Goal: Transaction & Acquisition: Purchase product/service

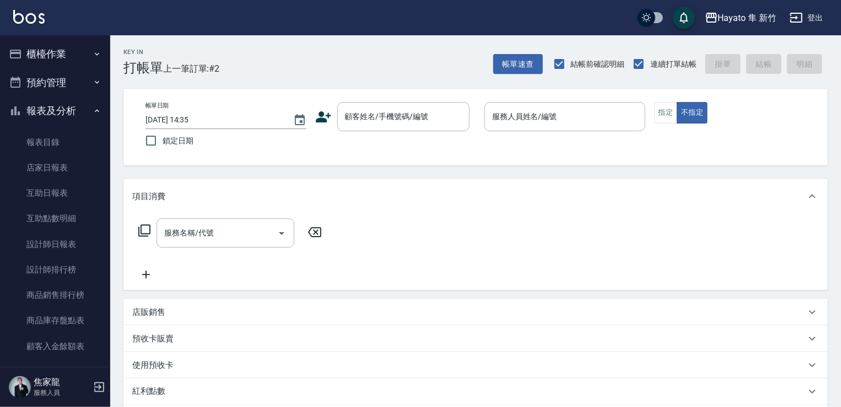
click at [316, 107] on div "顧客姓名/手機號碼/編號 顧客姓名/手機號碼/編號" at bounding box center [395, 116] width 161 height 29
click at [318, 119] on icon at bounding box center [323, 116] width 15 height 11
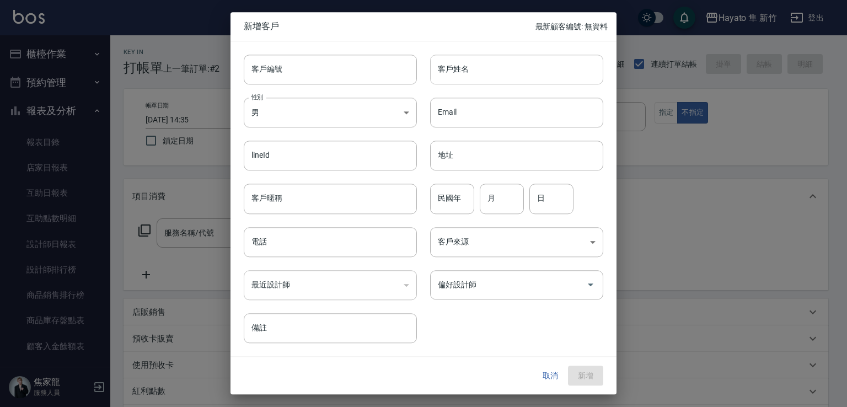
click at [486, 63] on input "客戶姓名" at bounding box center [516, 70] width 173 height 30
drag, startPoint x: 437, startPoint y: 70, endPoint x: 564, endPoint y: 88, distance: 129.1
click at [562, 87] on div "客戶編號 客戶編號 客戶姓名 [PERSON_NAME]姓名 性別 男 [DEMOGRAPHIC_DATA] 性別 Email Email lineId li…" at bounding box center [416, 192] width 373 height 302
type input "[PERSON_NAME]"
click at [342, 104] on body "Hayato 隼 新竹 登出 櫃檯作業 打帳單 帳單列表 掛單列表 營業儀表板 現場電腦打卡 預約管理 預約管理 報表及分析 報表目錄 店家日報表 互助日報表…" at bounding box center [423, 288] width 847 height 577
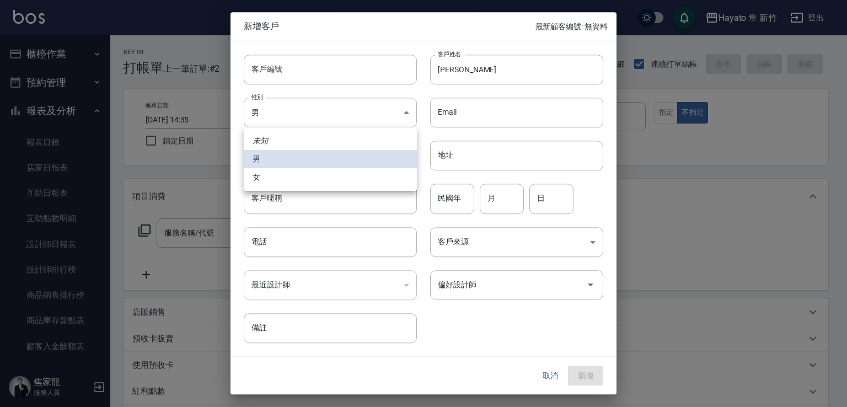
click at [362, 182] on li "女" at bounding box center [330, 177] width 173 height 18
type input "[DEMOGRAPHIC_DATA]"
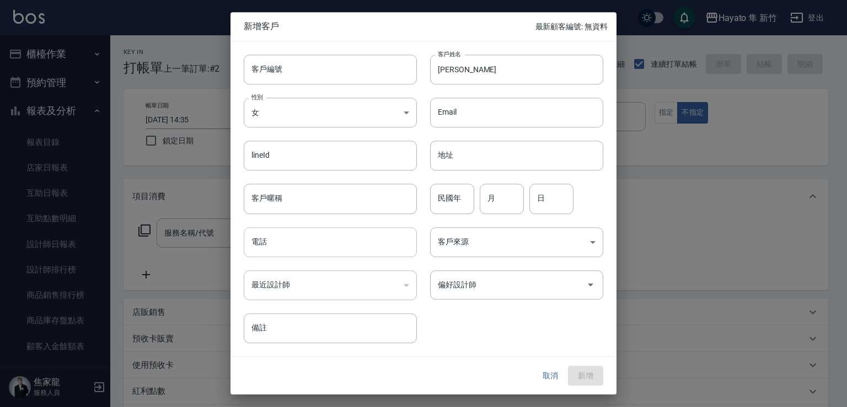
click at [353, 234] on input "電話" at bounding box center [330, 242] width 173 height 30
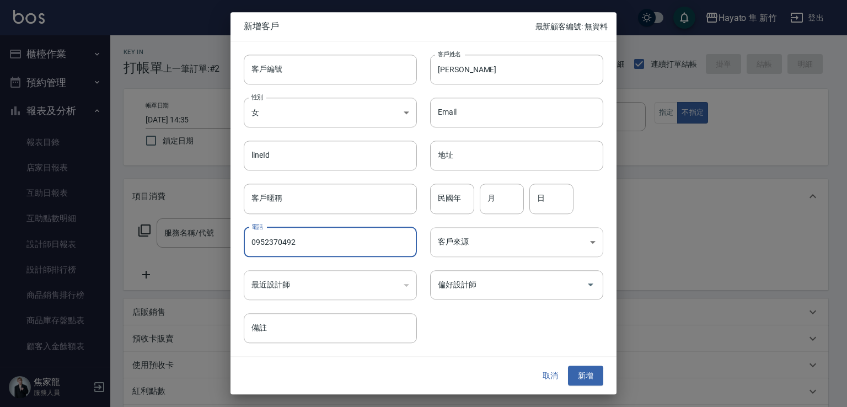
type input "0952370492"
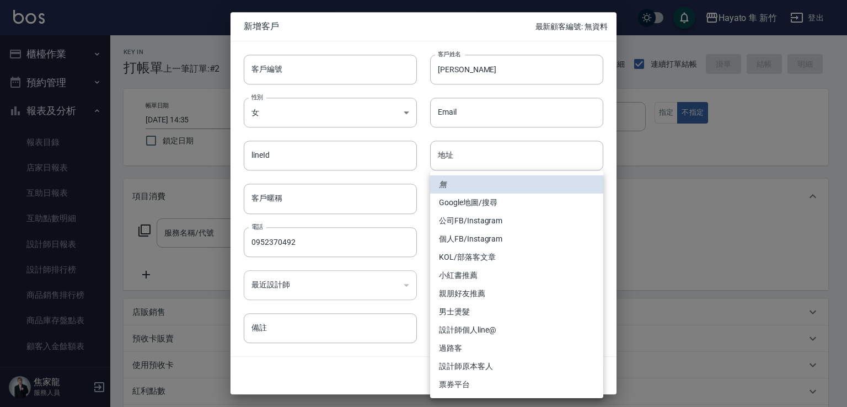
click at [435, 245] on body "Hayato 隼 新竹 登出 櫃檯作業 打帳單 帳單列表 掛單列表 營業儀表板 現場電腦打卡 預約管理 預約管理 報表及分析 報表目錄 店家日報表 互助日報表…" at bounding box center [423, 288] width 847 height 577
drag, startPoint x: 439, startPoint y: 241, endPoint x: 445, endPoint y: 247, distance: 9.0
click at [440, 240] on li "個人FB/Instagram" at bounding box center [516, 239] width 173 height 18
type input "個人FB/Instagram"
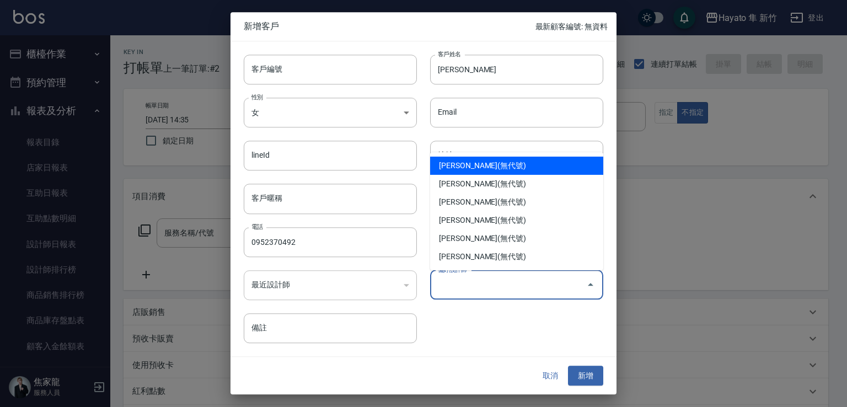
click at [472, 285] on input "偏好設計師" at bounding box center [508, 284] width 147 height 19
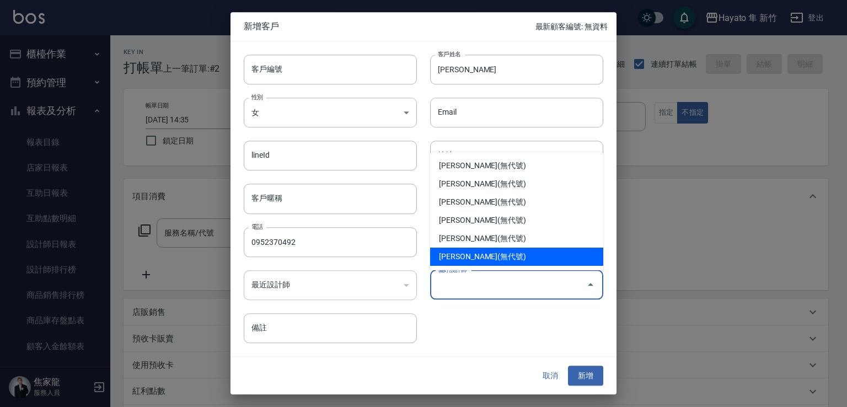
click at [462, 252] on li "[PERSON_NAME](無代號)" at bounding box center [516, 256] width 173 height 18
type input "李仕芬"
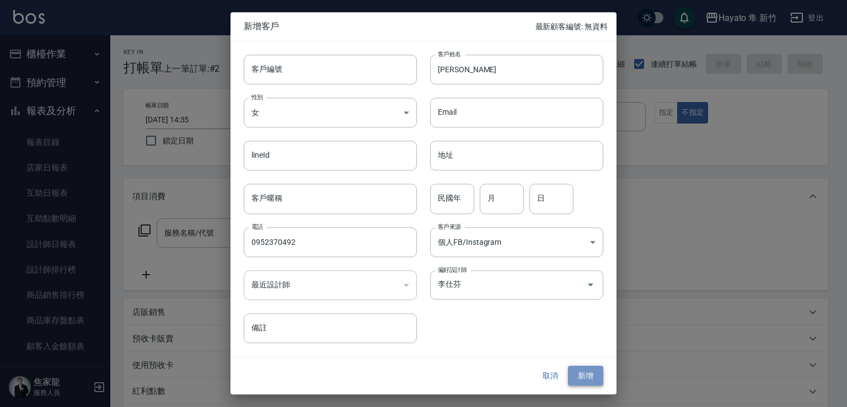
click at [591, 378] on button "新增" at bounding box center [585, 375] width 35 height 20
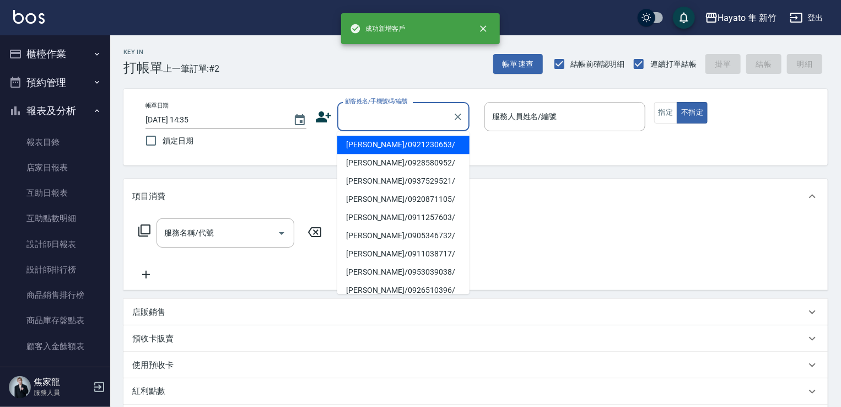
click at [417, 107] on input "顧客姓名/手機號碼/編號" at bounding box center [395, 116] width 106 height 19
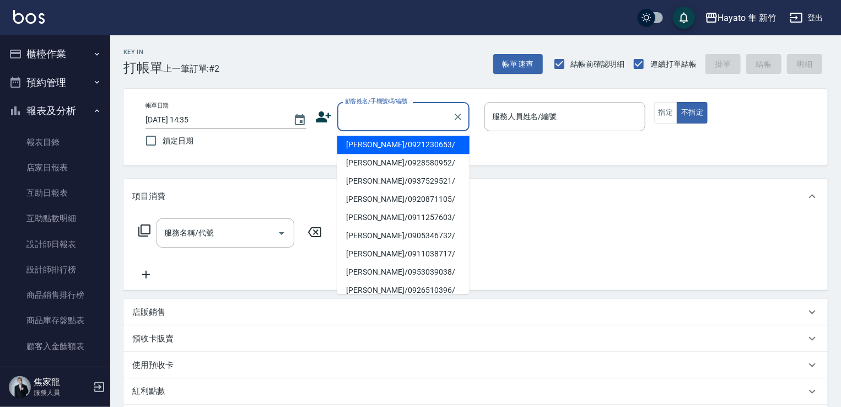
paste input "[PERSON_NAME]"
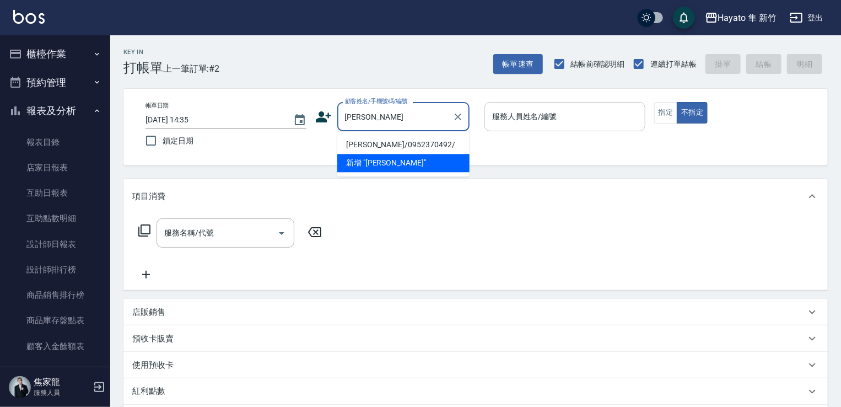
drag, startPoint x: 384, startPoint y: 142, endPoint x: 573, endPoint y: 122, distance: 189.5
click at [390, 142] on li "[PERSON_NAME]/0952370492/" at bounding box center [403, 145] width 132 height 18
type input "[PERSON_NAME]/0952370492/"
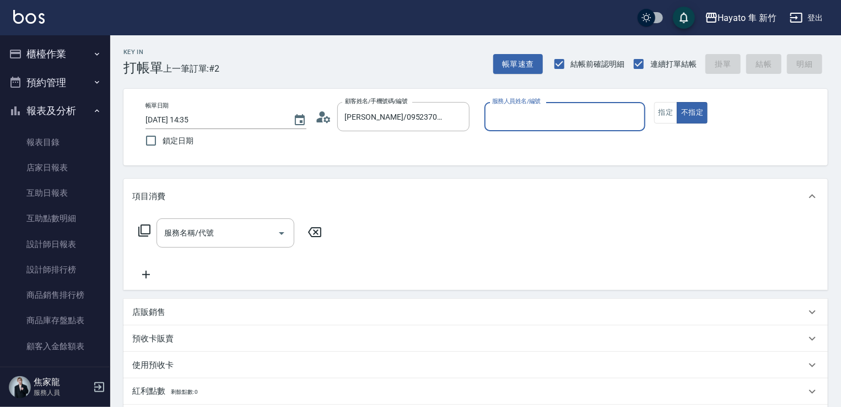
type input "[PERSON_NAME](無代號)"
click at [241, 231] on input "服務名稱/代號" at bounding box center [217, 232] width 111 height 19
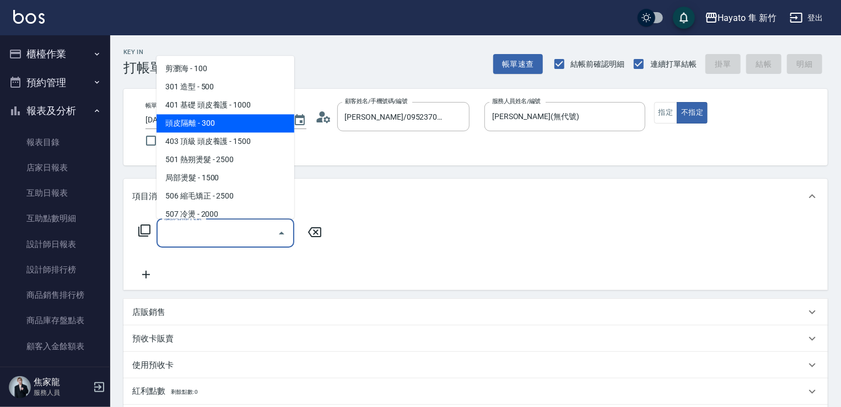
scroll to position [110, 0]
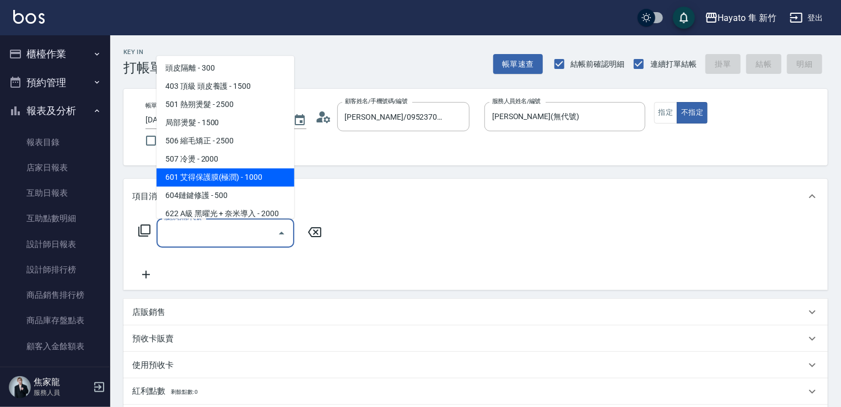
click at [230, 175] on span "601 艾得保護膜(極潤) - 1000" at bounding box center [226, 177] width 138 height 18
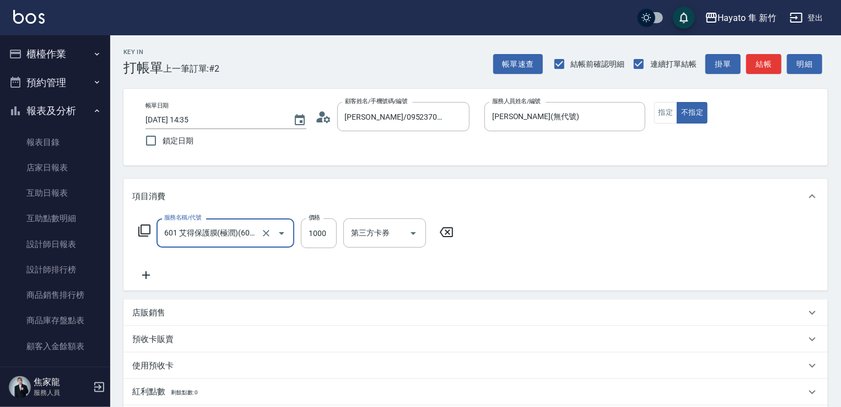
type input "601 艾得保護膜(極潤)(601)"
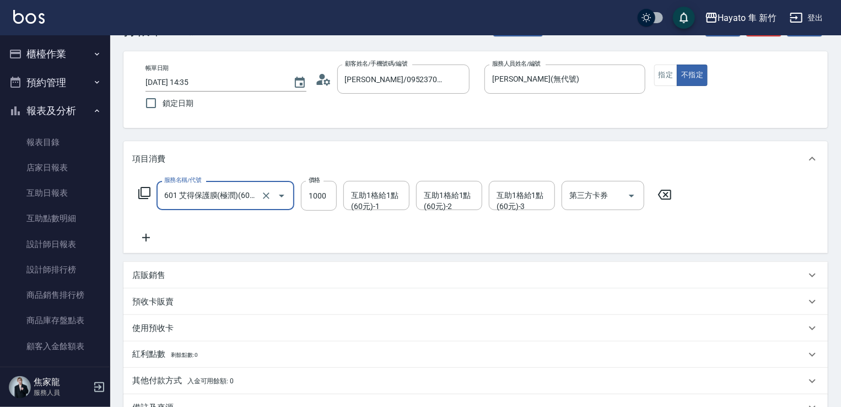
scroll to position [55, 0]
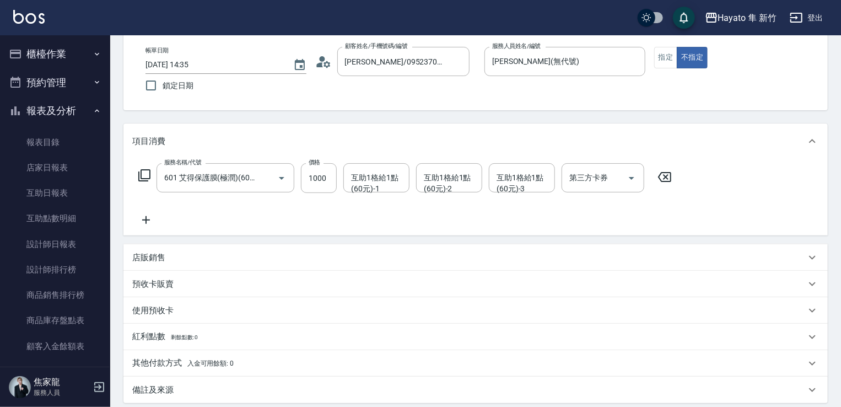
click at [238, 263] on div "店販銷售" at bounding box center [469, 258] width 674 height 12
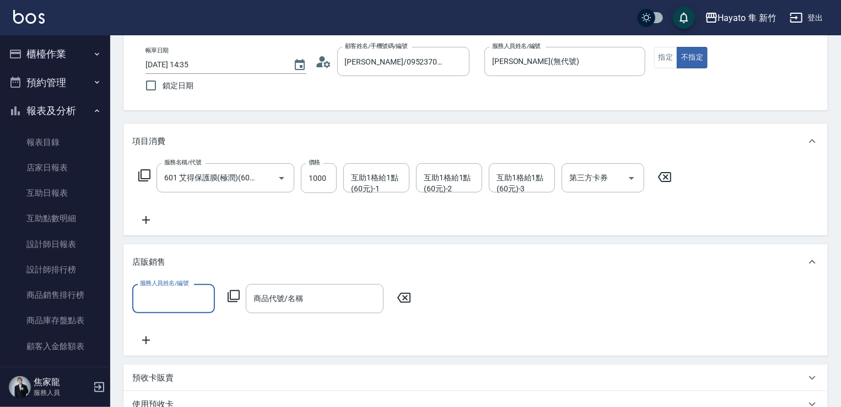
scroll to position [0, 0]
click at [192, 294] on input "服務人員姓名/編號" at bounding box center [173, 298] width 73 height 19
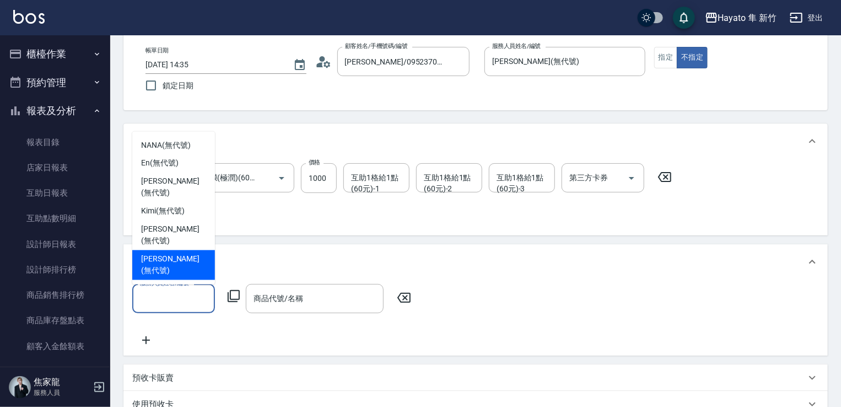
drag, startPoint x: 164, startPoint y: 270, endPoint x: 238, endPoint y: 307, distance: 83.1
click at [191, 281] on ul "NANA (無代號) En (無代號) [PERSON_NAME] (無代號) Kimi (無代號) [PERSON_NAME] (無代號) [PERSON_…" at bounding box center [173, 208] width 83 height 153
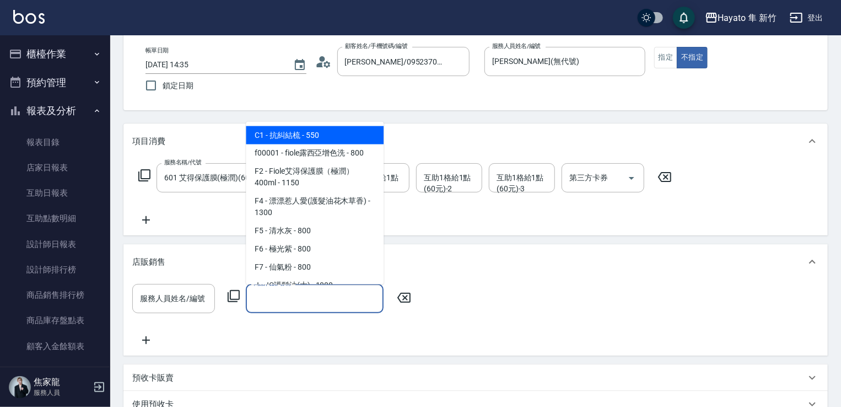
drag, startPoint x: 268, startPoint y: 298, endPoint x: 255, endPoint y: 241, distance: 58.4
click at [268, 296] on input "商品代號/名稱" at bounding box center [315, 298] width 128 height 19
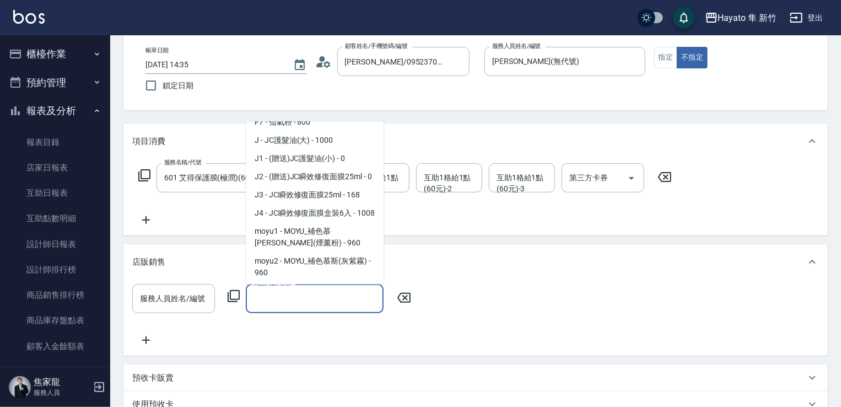
scroll to position [165, 0]
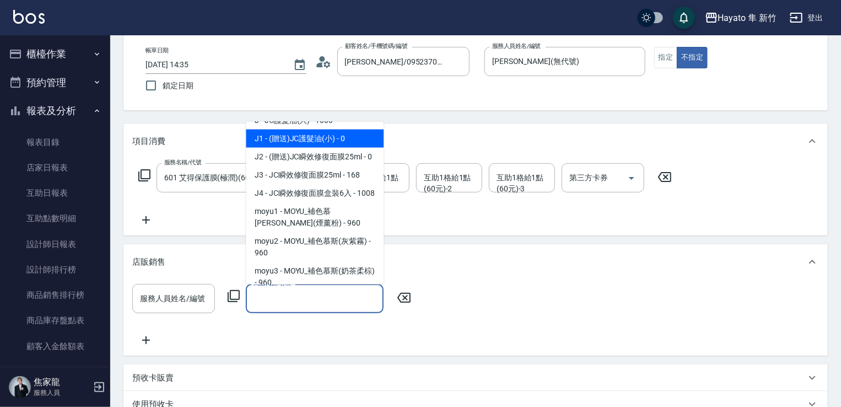
click at [262, 139] on span "J1 - (贈送)JC護髮油(小) - 0" at bounding box center [315, 138] width 138 height 18
type input "(贈送)JC護髮油(小)"
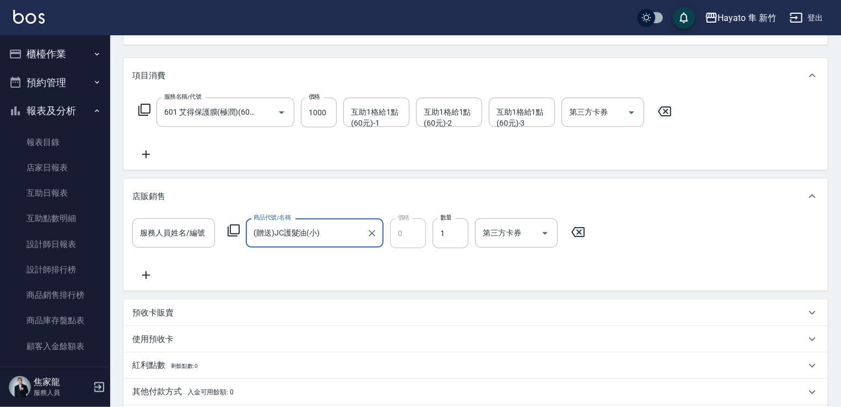
scroll to position [269, 0]
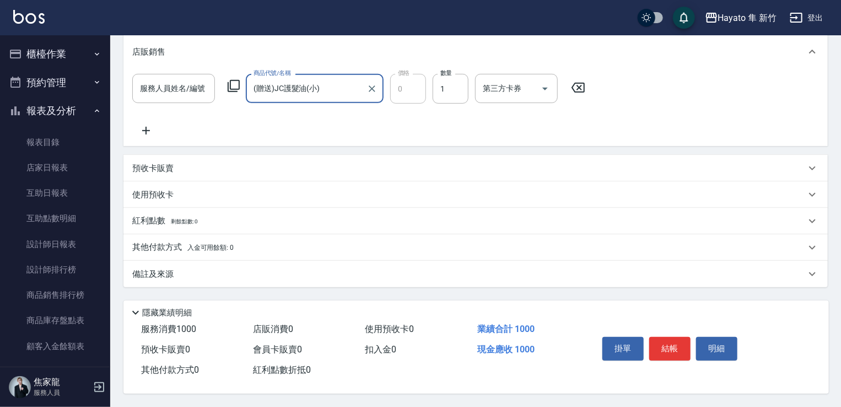
click at [230, 277] on div "備註及來源" at bounding box center [475, 274] width 704 height 26
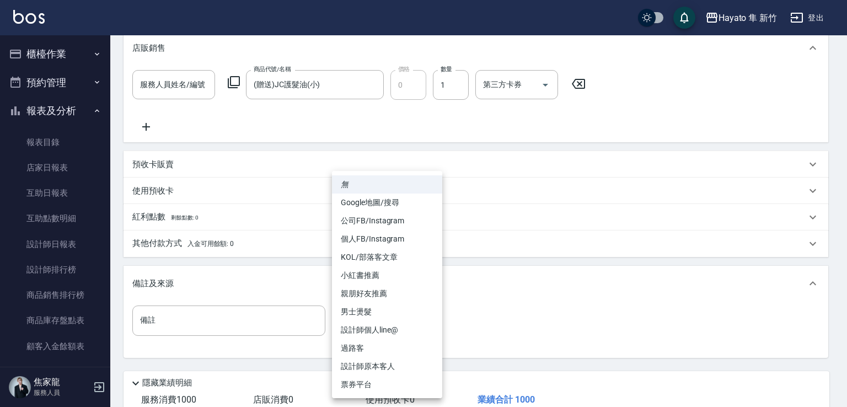
click at [344, 329] on body "Hayato 隼 新竹 登出 櫃檯作業 打帳單 帳單列表 掛單列表 營業儀表板 現場電腦打卡 預約管理 預約管理 報表及分析 報表目錄 店家日報表 互助日報表…" at bounding box center [423, 104] width 847 height 746
click at [337, 230] on li "個人FB/Instagram" at bounding box center [387, 239] width 110 height 18
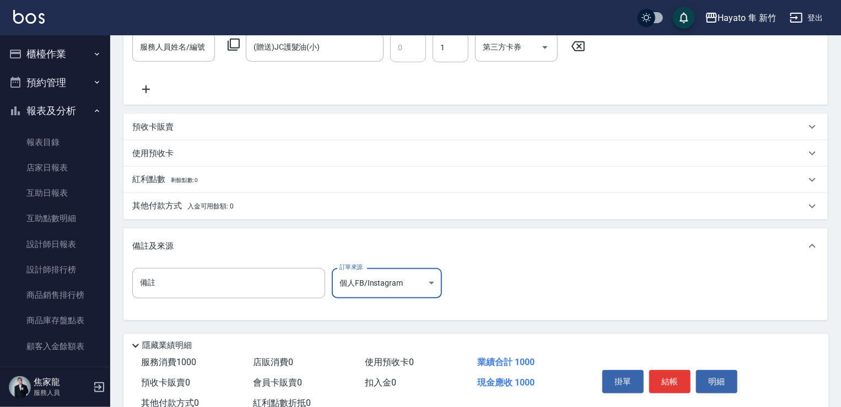
scroll to position [343, 0]
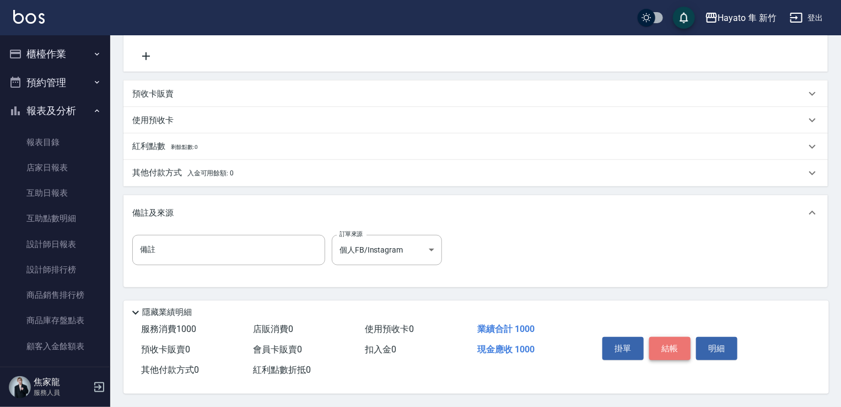
click at [679, 341] on button "結帳" at bounding box center [669, 348] width 41 height 23
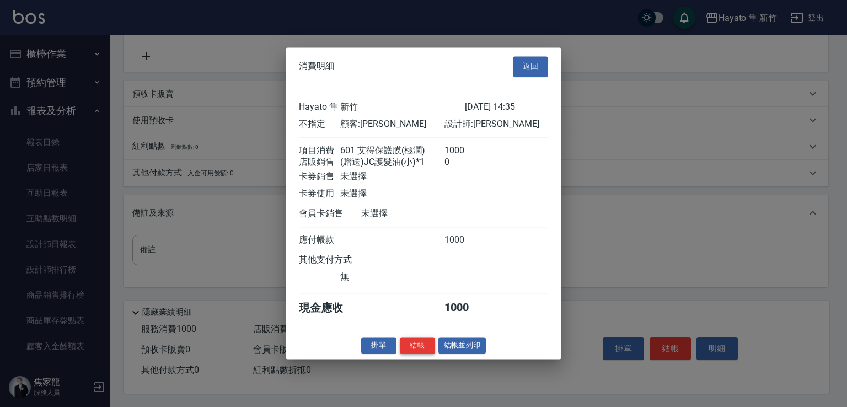
click at [412, 345] on button "結帳" at bounding box center [417, 345] width 35 height 17
click at [633, 165] on div at bounding box center [423, 203] width 847 height 407
click at [537, 56] on button "返回" at bounding box center [530, 66] width 35 height 20
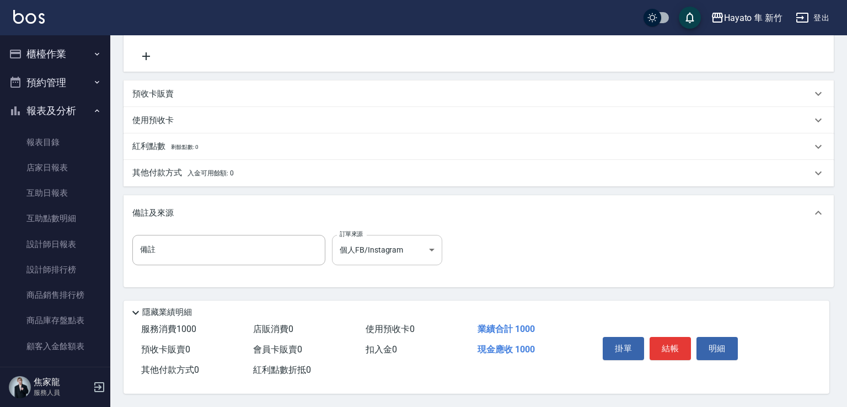
click at [368, 243] on body "Hayato 隼 新竹 登出 櫃檯作業 打帳單 帳單列表 掛單列表 營業儀表板 現場電腦打卡 預約管理 預約管理 報表及分析 報表目錄 店家日報表 互助日報表…" at bounding box center [423, 33] width 847 height 746
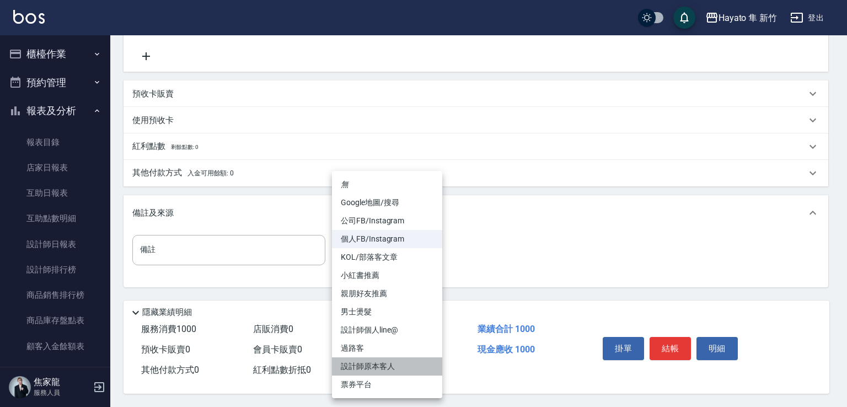
click at [372, 364] on li "設計師原本客人" at bounding box center [387, 366] width 110 height 18
click at [359, 241] on body "Hayato 隼 新竹 登出 櫃檯作業 打帳單 帳單列表 掛單列表 營業儀表板 現場電腦打卡 預約管理 預約管理 報表及分析 報表目錄 店家日報表 互助日報表…" at bounding box center [423, 33] width 847 height 746
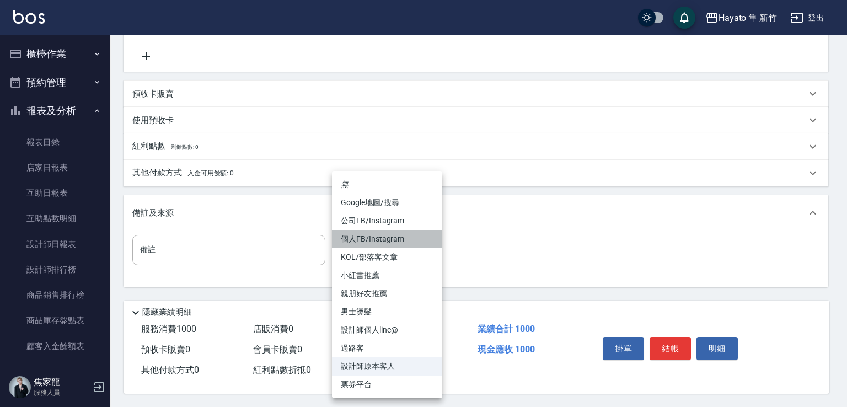
click at [359, 234] on li "個人FB/Instagram" at bounding box center [387, 239] width 110 height 18
type input "個人FB/Instagram"
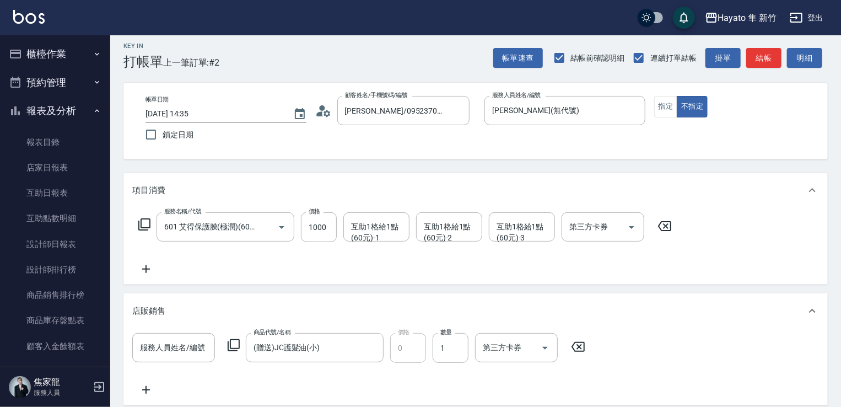
scroll to position [0, 0]
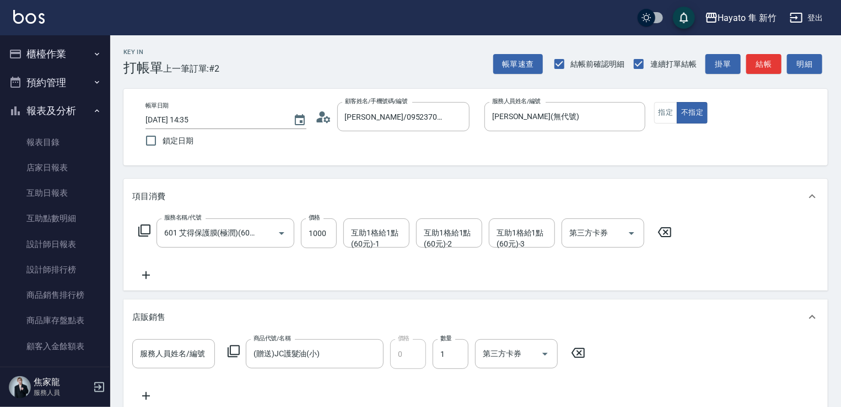
click at [322, 117] on icon at bounding box center [319, 119] width 7 height 5
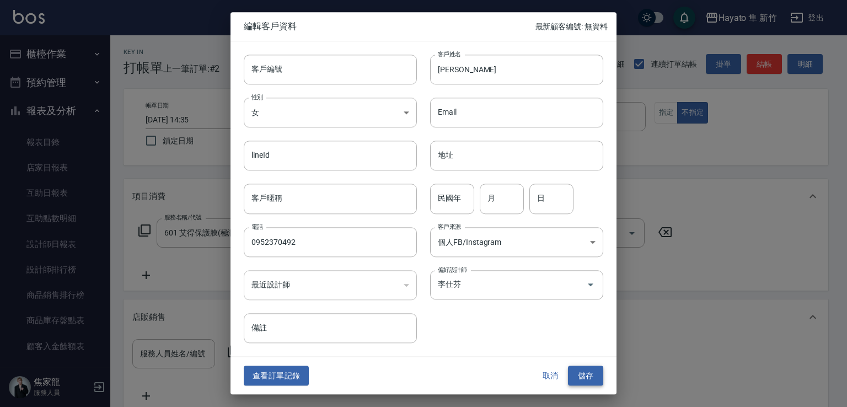
drag, startPoint x: 584, startPoint y: 372, endPoint x: 525, endPoint y: 331, distance: 72.5
click at [583, 371] on button "儲存" at bounding box center [585, 375] width 35 height 20
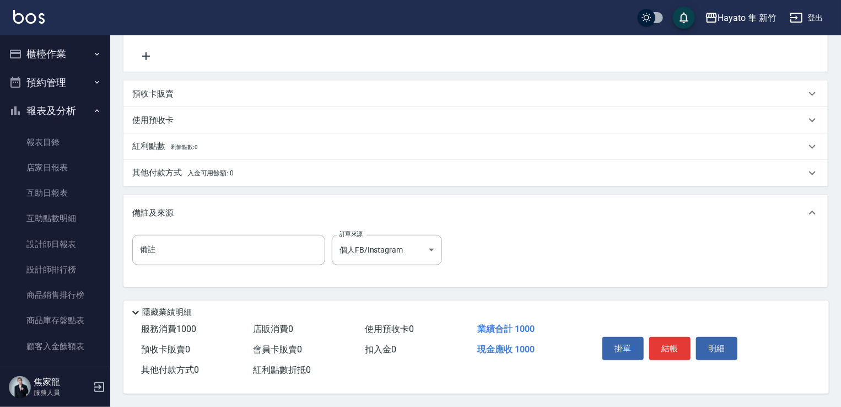
scroll to position [343, 0]
click at [658, 342] on button "結帳" at bounding box center [669, 348] width 41 height 23
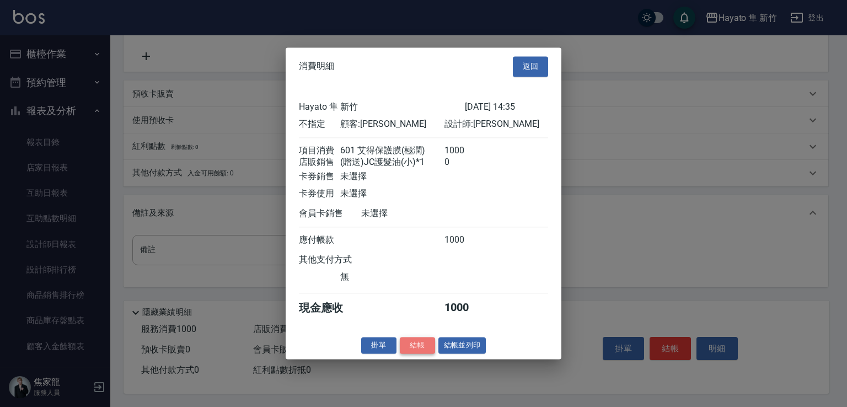
click at [427, 350] on button "結帳" at bounding box center [417, 345] width 35 height 17
click at [537, 58] on button "返回" at bounding box center [530, 66] width 35 height 20
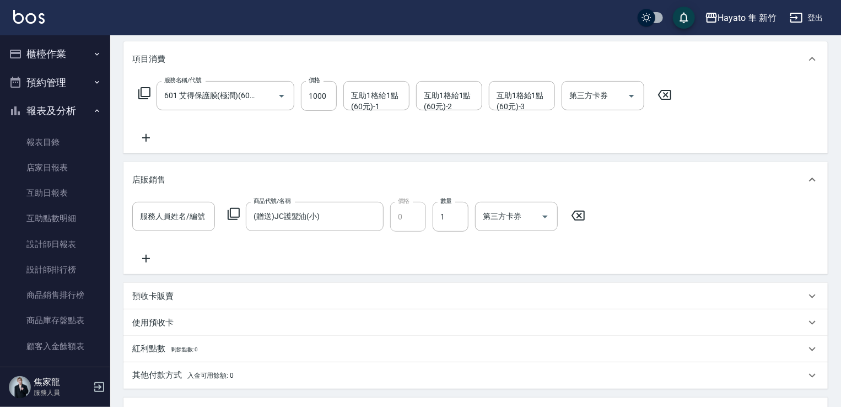
scroll to position [122, 0]
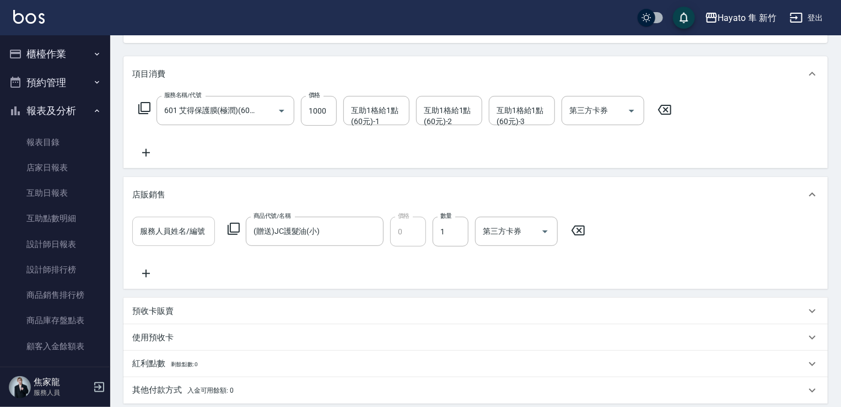
click at [198, 229] on input "服務人員姓名/編號" at bounding box center [173, 231] width 73 height 19
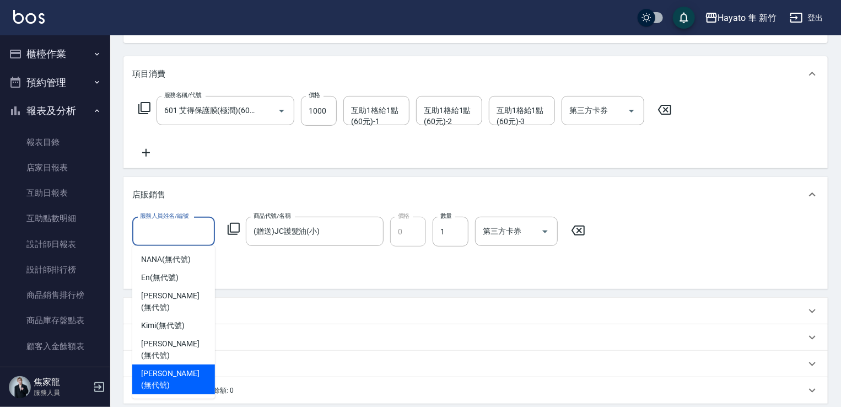
click at [213, 364] on div "[PERSON_NAME] (無代號)" at bounding box center [173, 379] width 83 height 30
type input "[PERSON_NAME](無代號)"
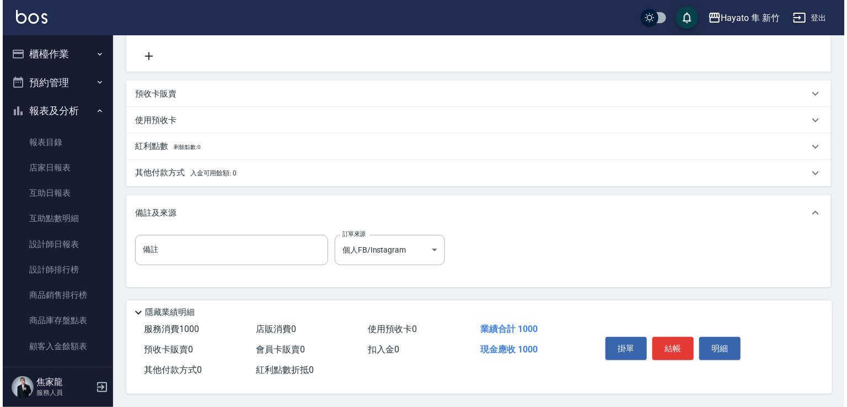
scroll to position [343, 0]
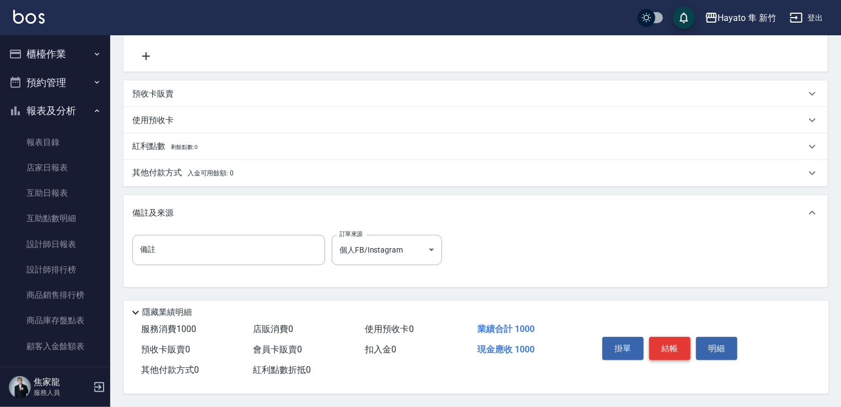
click at [672, 347] on button "結帳" at bounding box center [669, 348] width 41 height 23
click at [664, 337] on button "結帳" at bounding box center [669, 348] width 41 height 23
click at [676, 342] on button "結帳" at bounding box center [669, 348] width 41 height 23
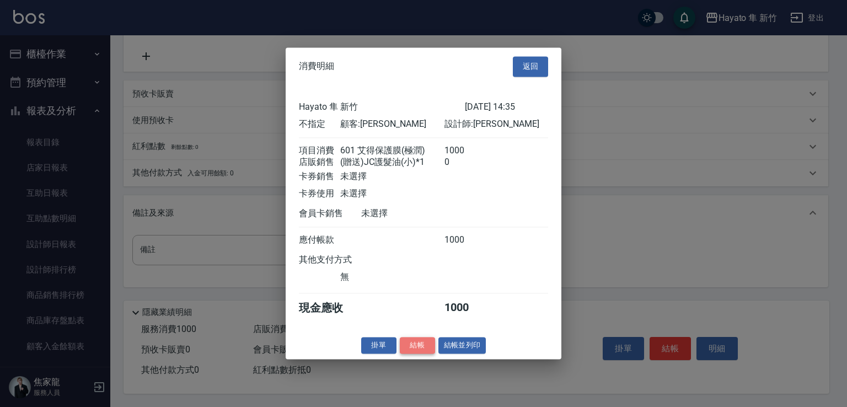
click at [420, 347] on button "結帳" at bounding box center [417, 345] width 35 height 17
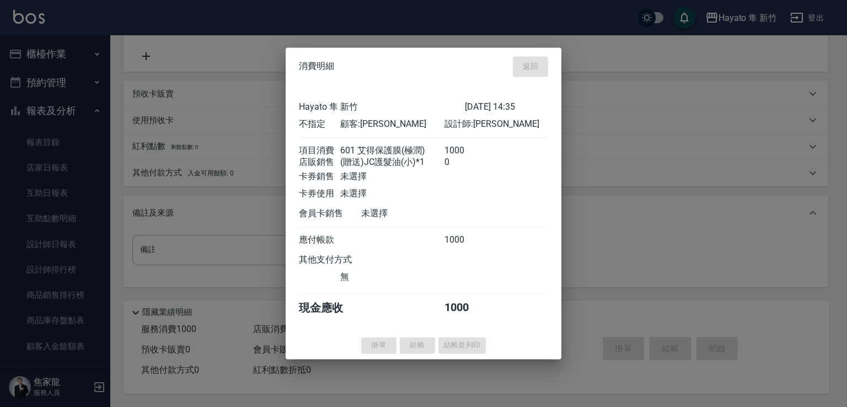
type input "[DATE] 19:13"
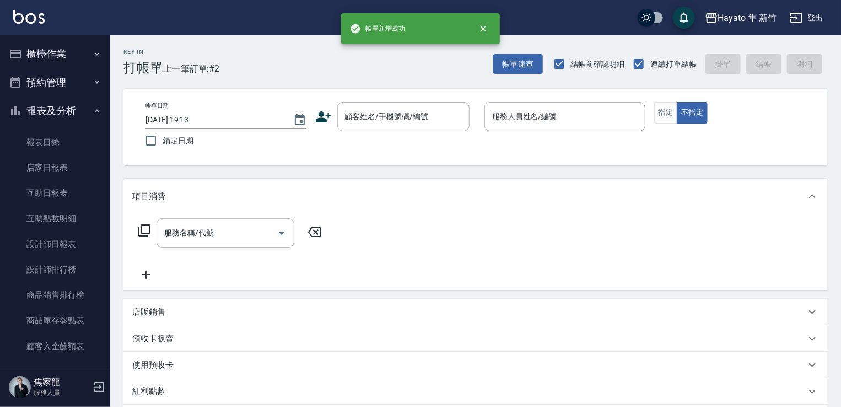
scroll to position [0, 0]
click at [321, 126] on div "顧客姓名/手機號碼/編號 顧客姓名/手機號碼/編號" at bounding box center [395, 116] width 161 height 29
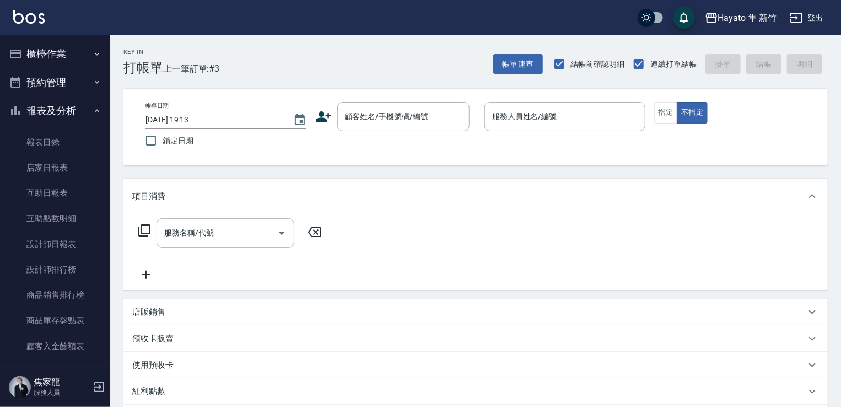
click at [321, 113] on icon at bounding box center [323, 116] width 15 height 11
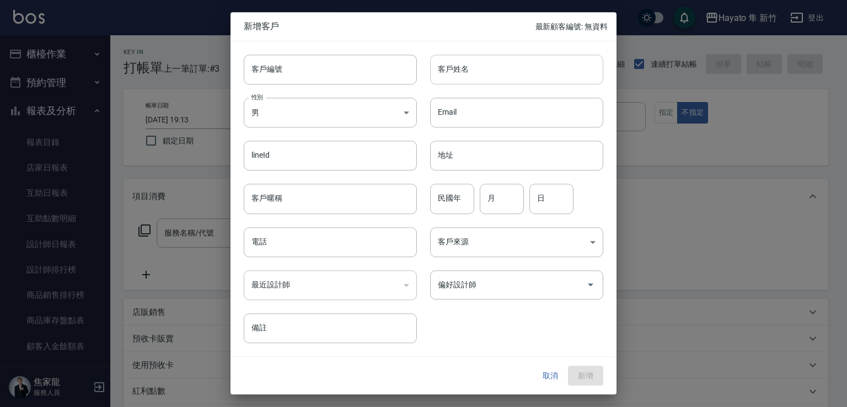
click at [489, 72] on input "客戶姓名" at bounding box center [516, 70] width 173 height 30
drag, startPoint x: 435, startPoint y: 62, endPoint x: 500, endPoint y: 71, distance: 65.2
click at [500, 71] on input "[PERSON_NAME]" at bounding box center [516, 70] width 173 height 30
type input "[PERSON_NAME]"
click at [368, 119] on body "Hayato 隼 新竹 登出 櫃檯作業 打帳單 帳單列表 掛單列表 營業儀表板 現場電腦打卡 預約管理 預約管理 報表及分析 報表目錄 店家日報表 互助日報表…" at bounding box center [423, 288] width 847 height 577
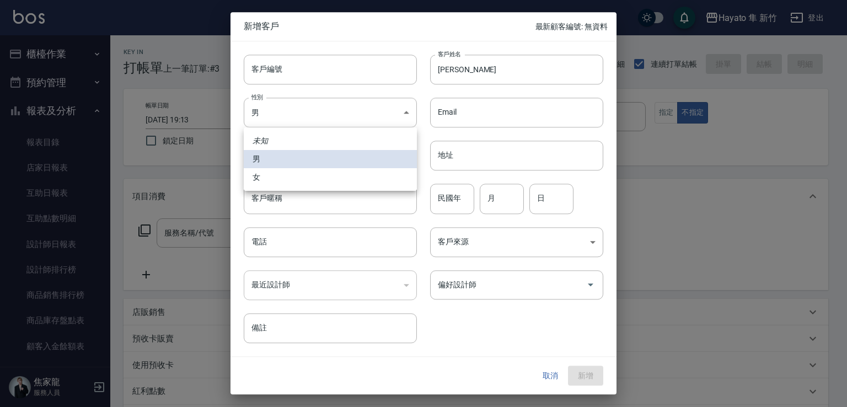
click at [373, 183] on li "女" at bounding box center [330, 177] width 173 height 18
type input "[DEMOGRAPHIC_DATA]"
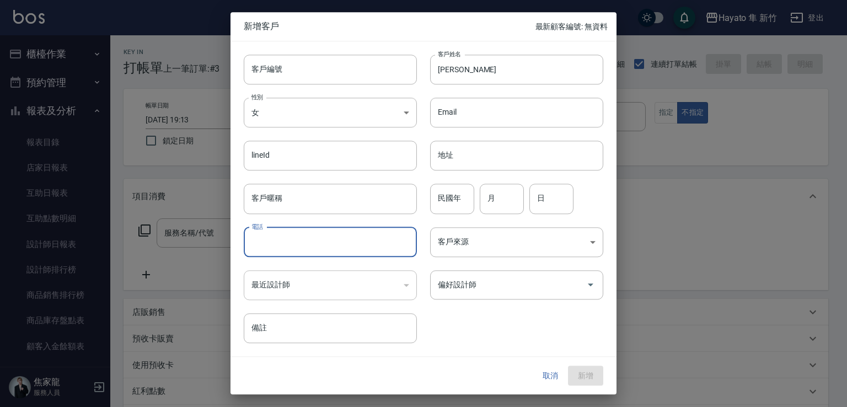
click at [359, 236] on input "電話" at bounding box center [330, 242] width 173 height 30
type input "0987965820"
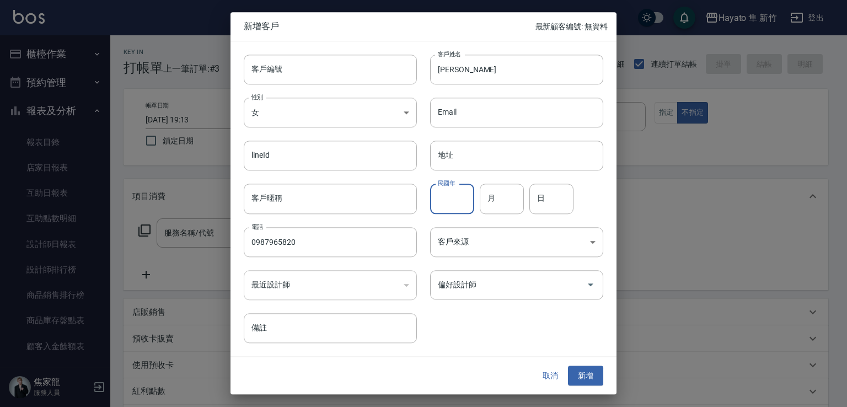
click at [449, 190] on input "民國年" at bounding box center [452, 199] width 44 height 30
type input "71"
click at [514, 198] on input "月" at bounding box center [502, 199] width 44 height 30
type input "8"
click at [563, 210] on input "日" at bounding box center [551, 199] width 44 height 30
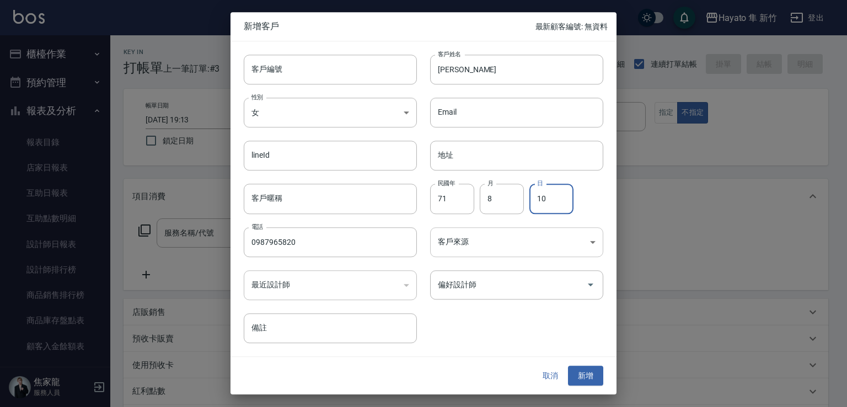
type input "10"
click at [501, 243] on body "Hayato 隼 新竹 登出 櫃檯作業 打帳單 帳單列表 掛單列表 營業儀表板 現場電腦打卡 預約管理 預約管理 報表及分析 報表目錄 店家日報表 互助日報表…" at bounding box center [423, 288] width 847 height 577
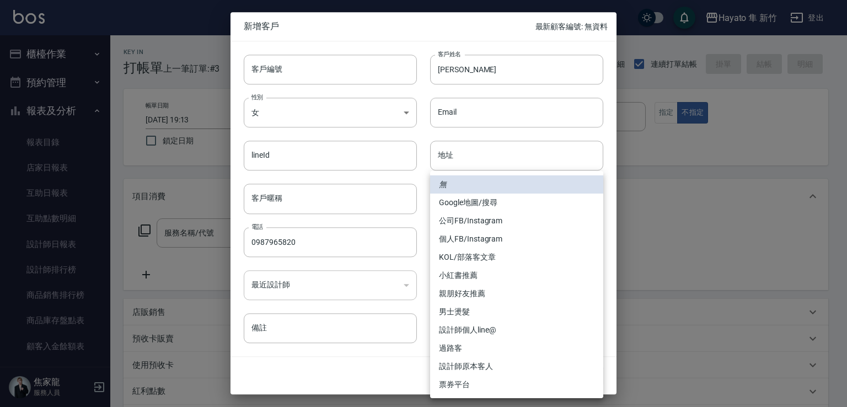
click at [491, 236] on li "個人FB/Instagram" at bounding box center [516, 239] width 173 height 18
type input "個人FB/Instagram"
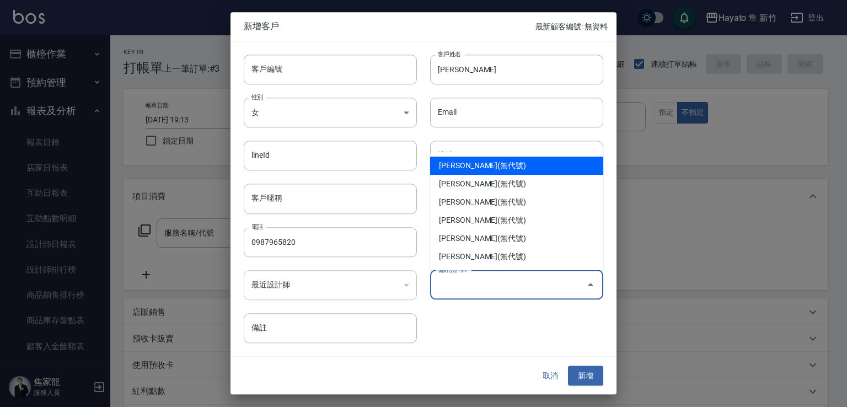
click at [491, 275] on input "偏好設計師" at bounding box center [508, 284] width 147 height 19
click at [488, 294] on div "偏好設計師" at bounding box center [516, 284] width 173 height 29
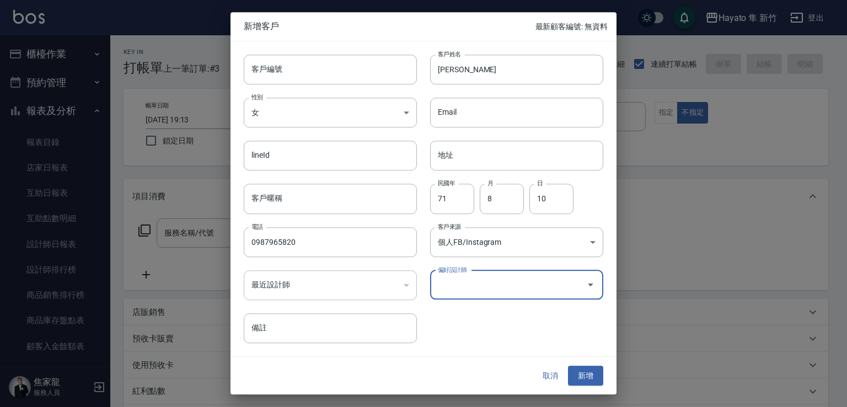
click at [482, 284] on input "偏好設計師" at bounding box center [508, 284] width 147 height 19
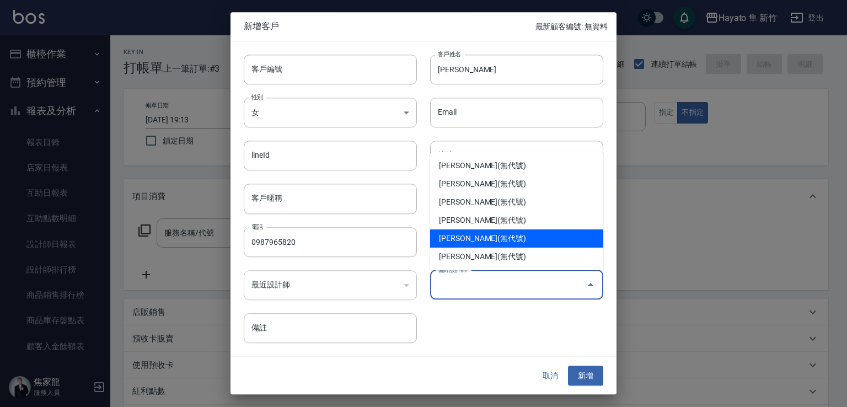
click at [461, 245] on li "[PERSON_NAME](無代號)" at bounding box center [516, 238] width 173 height 18
click at [486, 293] on input "周暐杰" at bounding box center [501, 284] width 132 height 19
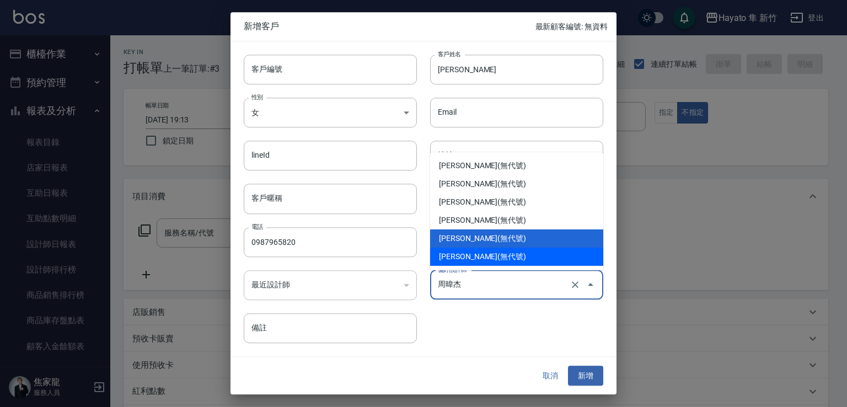
click at [477, 261] on li "[PERSON_NAME](無代號)" at bounding box center [516, 256] width 173 height 18
type input "李仕芬"
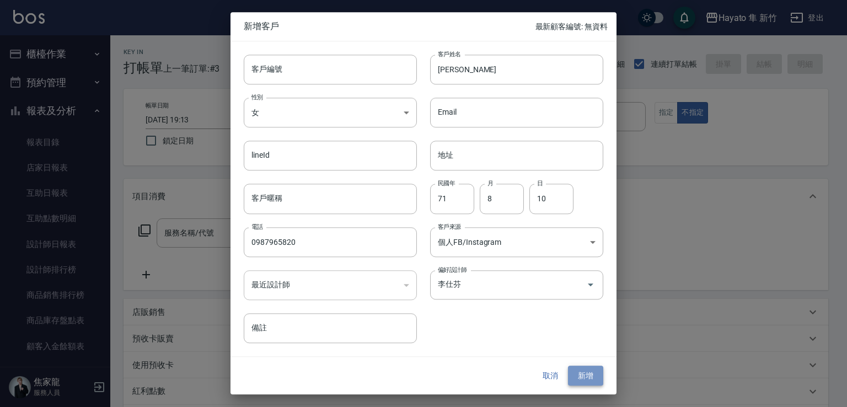
click at [592, 373] on button "新增" at bounding box center [585, 375] width 35 height 20
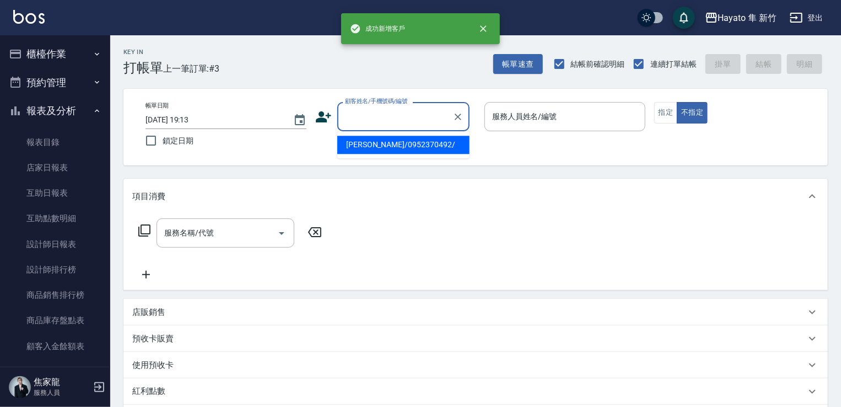
click at [401, 124] on input "顧客姓名/手機號碼/編號" at bounding box center [395, 116] width 106 height 19
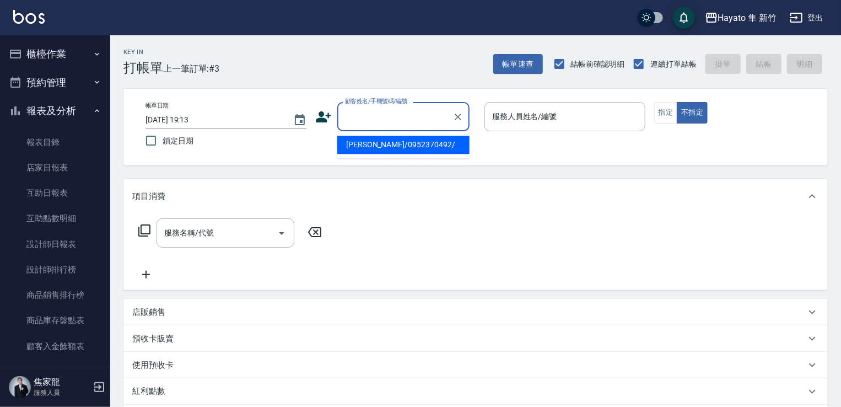
paste input "[PERSON_NAME]"
drag, startPoint x: 370, startPoint y: 143, endPoint x: 646, endPoint y: 128, distance: 276.0
click at [372, 142] on li "[PERSON_NAME]/0987965820/" at bounding box center [403, 145] width 132 height 18
type input "[PERSON_NAME]/0987965820/"
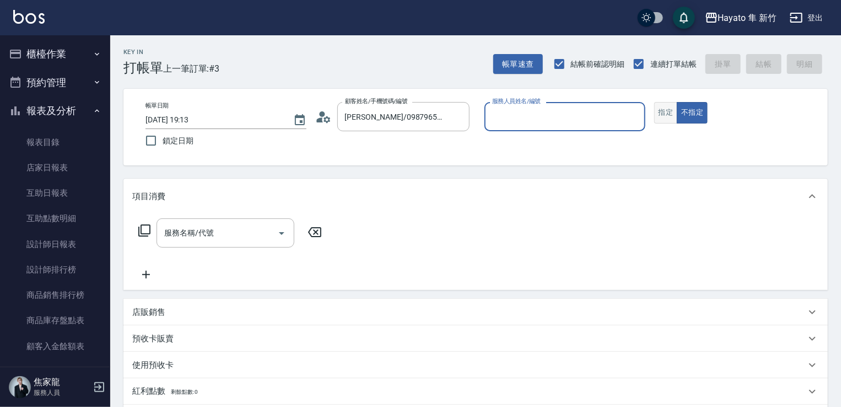
type input "[PERSON_NAME](無代號)"
drag, startPoint x: 222, startPoint y: 220, endPoint x: 227, endPoint y: 219, distance: 5.8
click at [224, 219] on div "服務名稱/代號" at bounding box center [226, 232] width 138 height 29
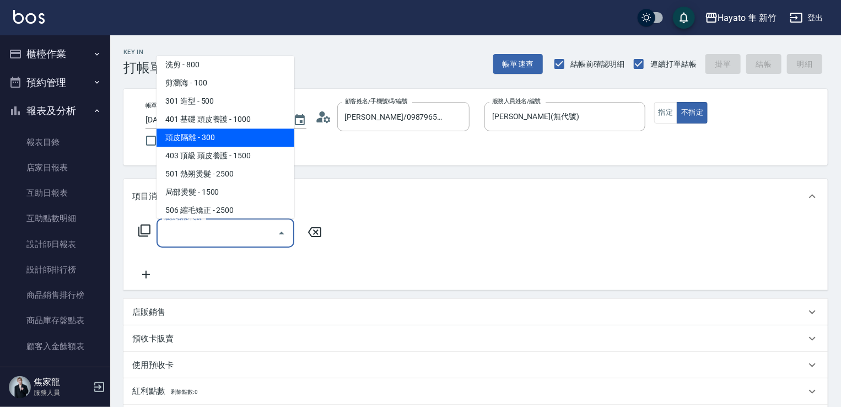
scroll to position [110, 0]
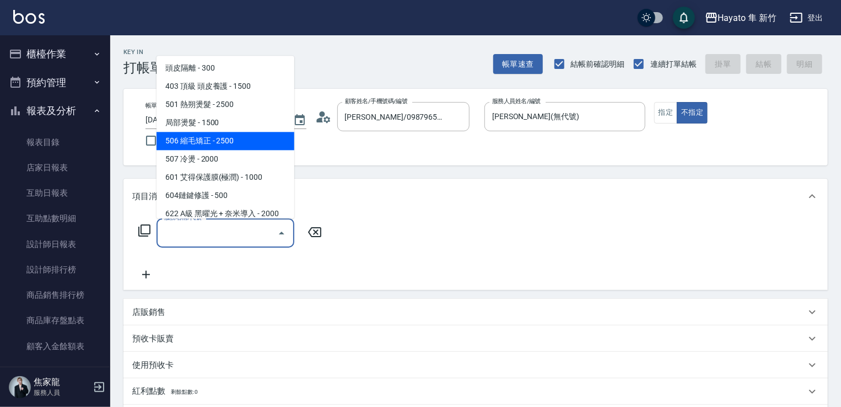
click at [208, 141] on span "506 縮毛矯正 - 2500" at bounding box center [226, 141] width 138 height 18
type input "506 縮毛矯正 (506)"
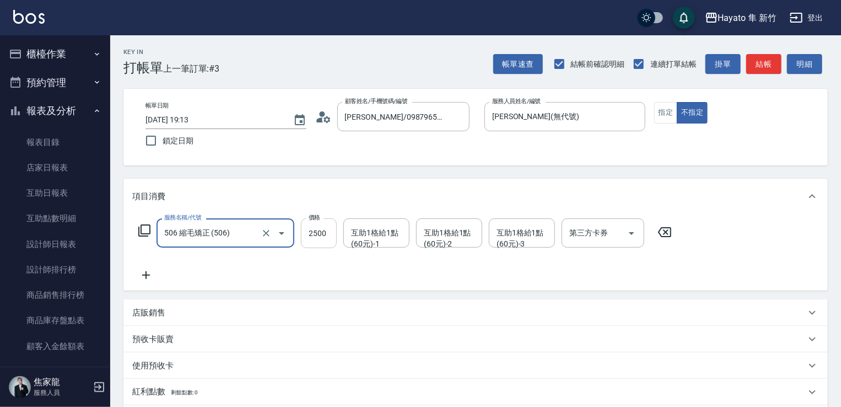
click at [311, 236] on input "2500" at bounding box center [319, 233] width 36 height 30
type input "1980"
drag, startPoint x: 269, startPoint y: 272, endPoint x: 263, endPoint y: 278, distance: 8.6
click at [265, 275] on div "服務名稱/代號 506 縮毛矯正 (506) 服務名稱/代號 價格 1980 價格 互助1格給1點(60元)-1 互助1格給1點(60元)-1 互助1格給1點…" at bounding box center [405, 249] width 546 height 63
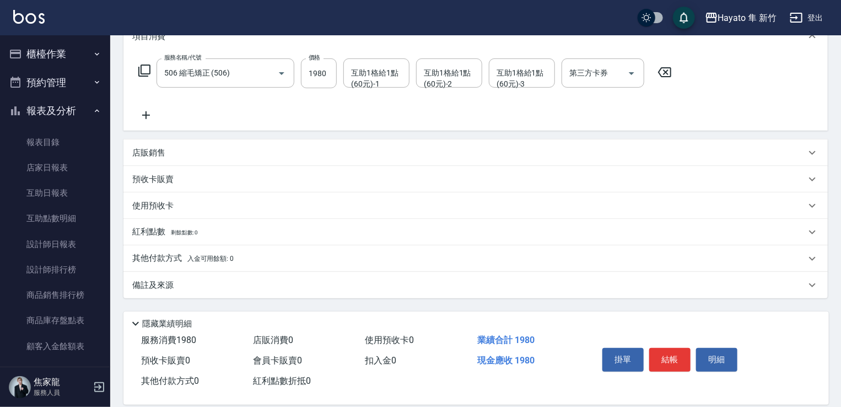
scroll to position [165, 0]
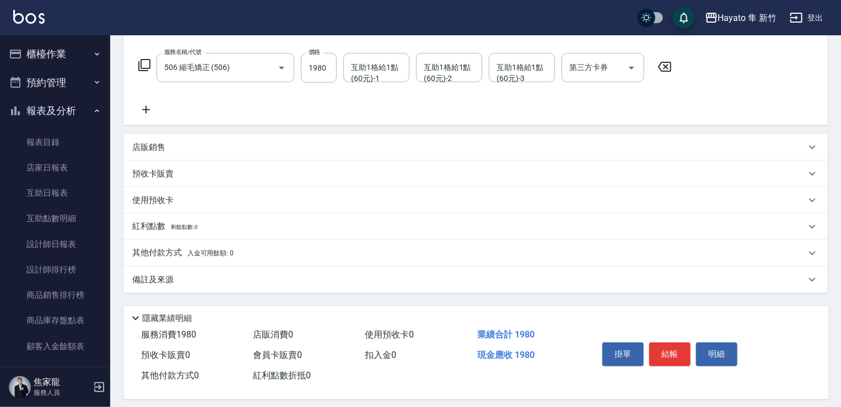
drag, startPoint x: 233, startPoint y: 278, endPoint x: 335, endPoint y: 308, distance: 106.2
click at [234, 279] on div "備註及來源" at bounding box center [469, 280] width 674 height 12
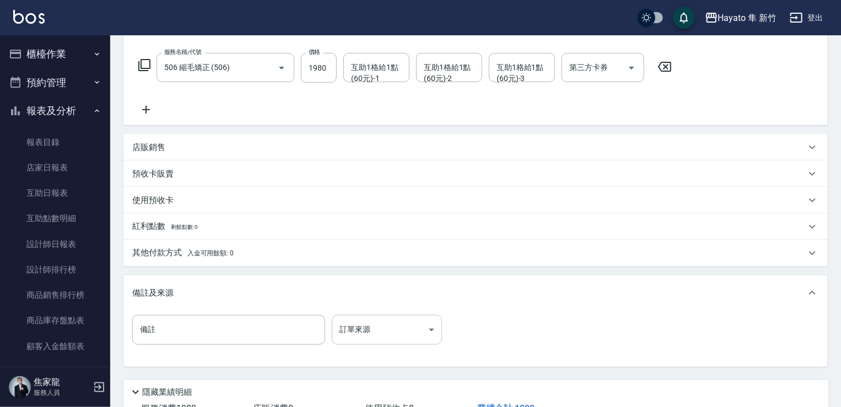
click at [355, 322] on body "Hayato 隼 新竹 登出 櫃檯作業 打帳單 帳單列表 掛單列表 營業儀表板 現場電腦打卡 預約管理 預約管理 報表及分析 報表目錄 店家日報表 互助日報表…" at bounding box center [420, 161] width 841 height 652
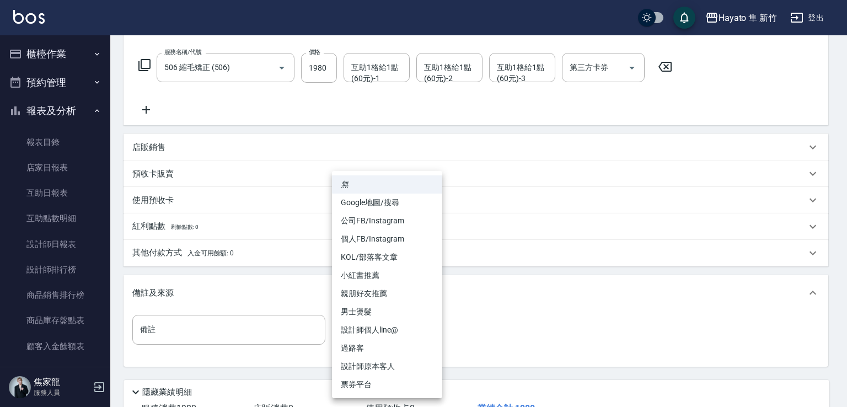
click at [362, 239] on li "個人FB/Instagram" at bounding box center [387, 239] width 110 height 18
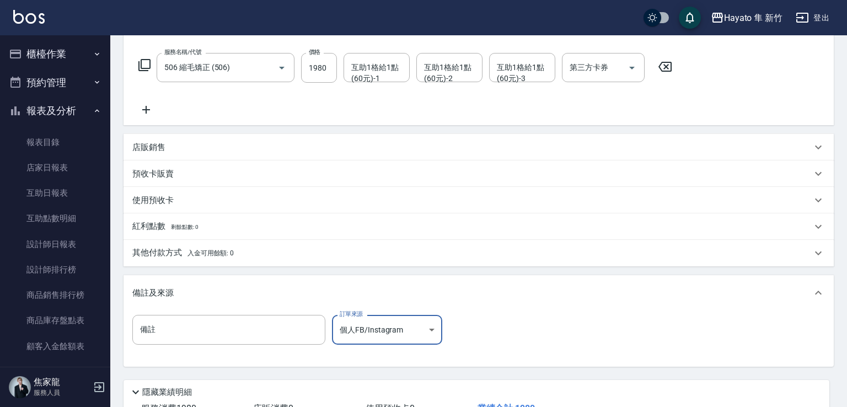
type input "個人FB/Instagram"
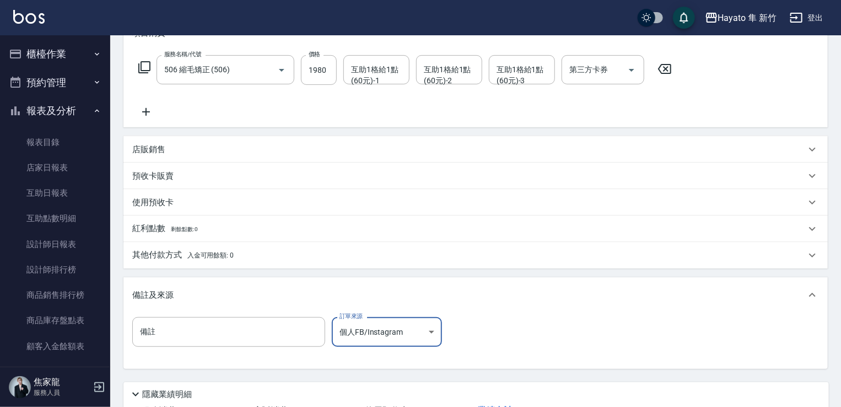
scroll to position [28, 0]
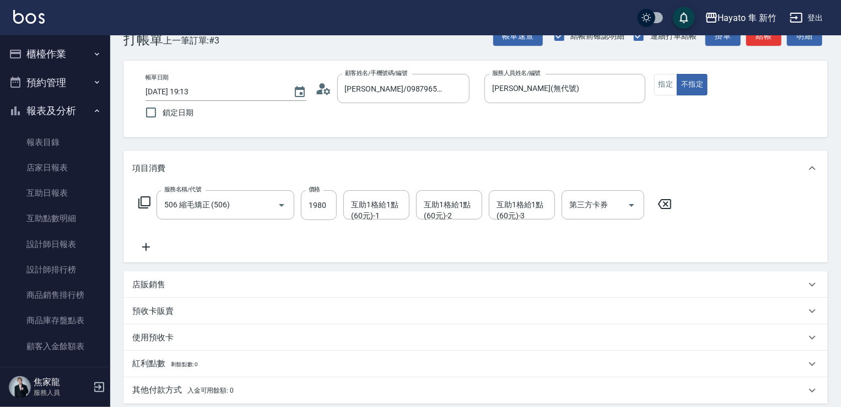
click at [220, 279] on div "店販銷售" at bounding box center [469, 285] width 674 height 12
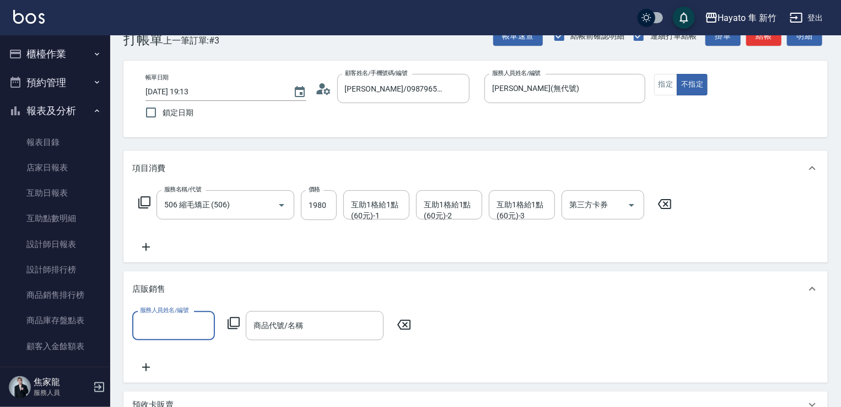
scroll to position [0, 0]
click at [194, 311] on div "服務人員姓名/編號" at bounding box center [173, 325] width 83 height 29
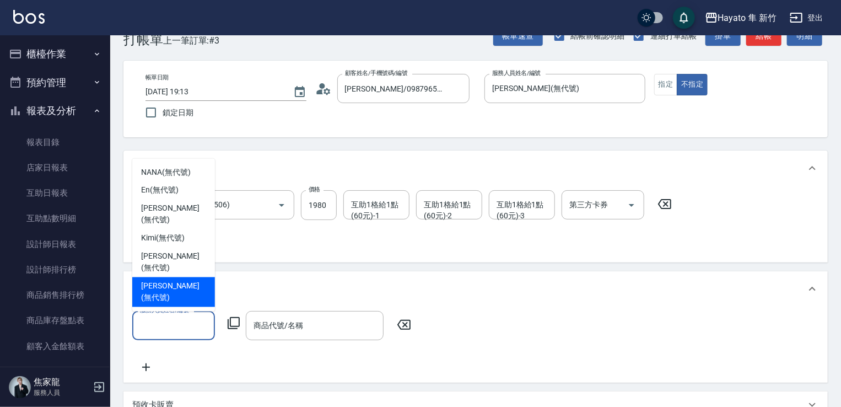
drag, startPoint x: 175, startPoint y: 294, endPoint x: 233, endPoint y: 315, distance: 61.7
click at [185, 297] on div "[PERSON_NAME] (無代號)" at bounding box center [173, 292] width 83 height 30
type input "[PERSON_NAME](無代號)"
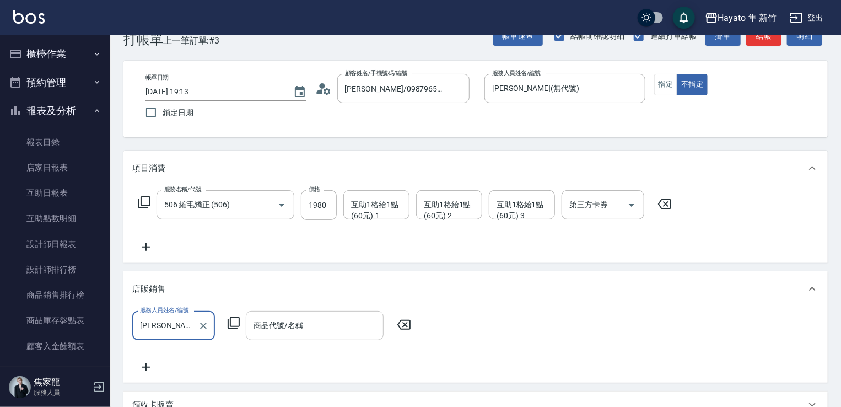
click at [281, 325] on input "商品代號/名稱" at bounding box center [315, 325] width 128 height 19
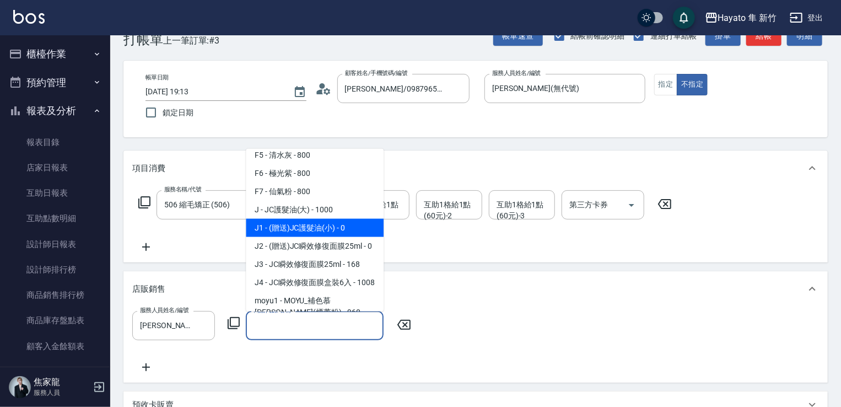
scroll to position [110, 0]
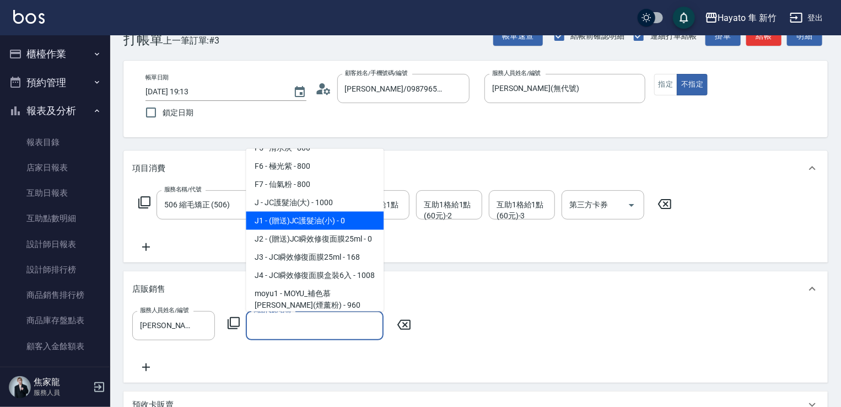
click at [278, 222] on span "J1 - (贈送)JC護髮油(小) - 0" at bounding box center [315, 220] width 138 height 18
type input "(贈送)JC護髮油(小)"
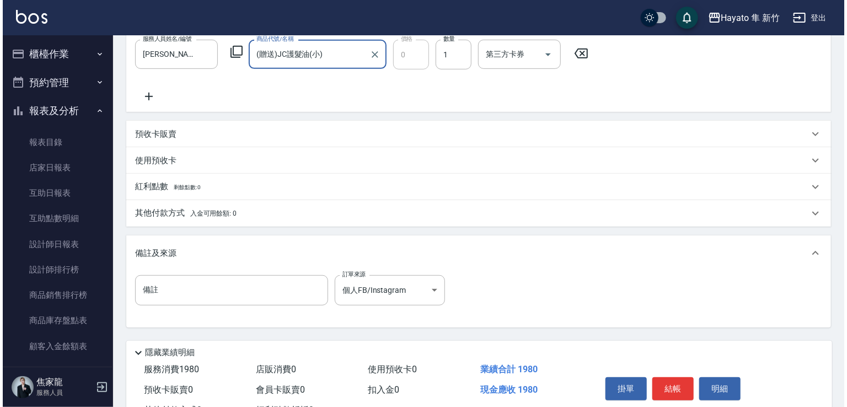
scroll to position [343, 0]
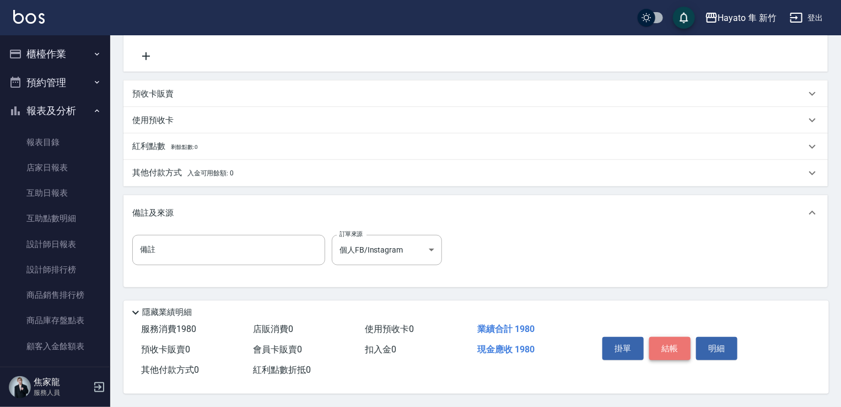
click at [684, 340] on button "結帳" at bounding box center [669, 348] width 41 height 23
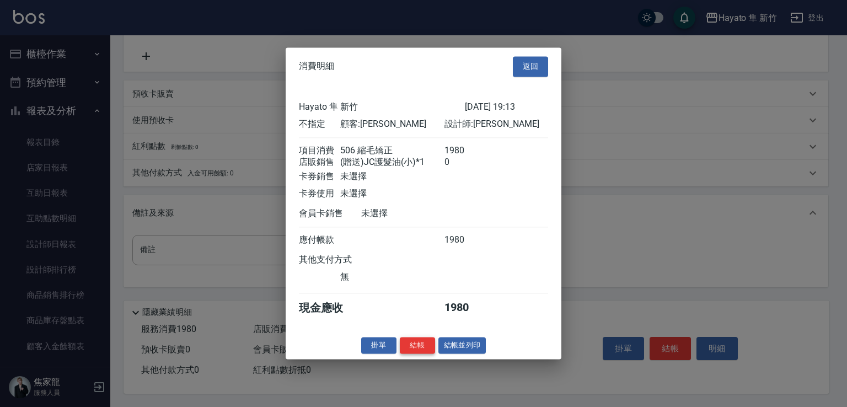
click at [415, 343] on button "結帳" at bounding box center [417, 345] width 35 height 17
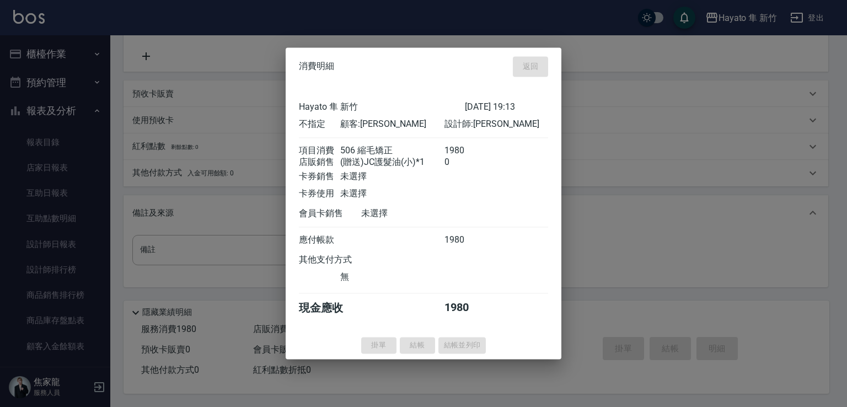
type input "[DATE] 19:14"
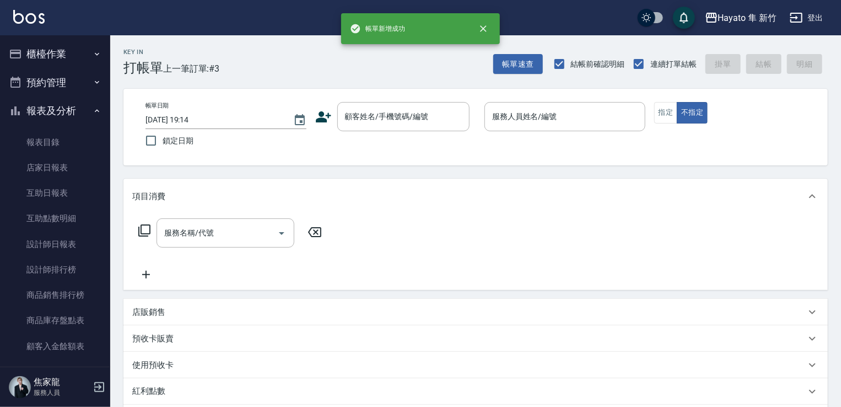
scroll to position [0, 0]
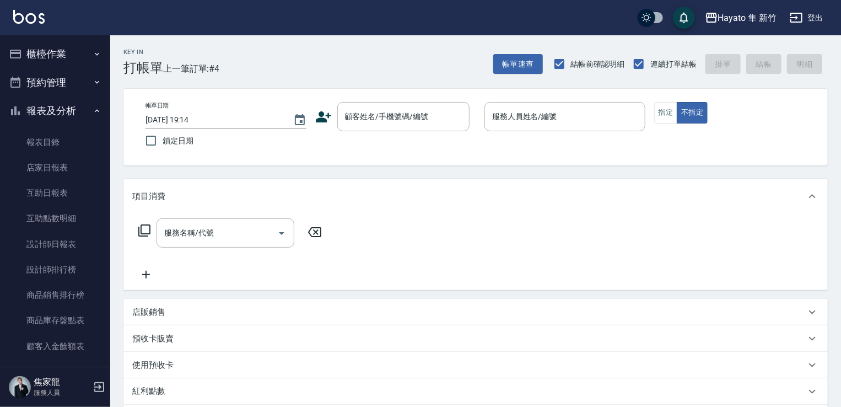
click at [319, 118] on icon at bounding box center [323, 116] width 15 height 11
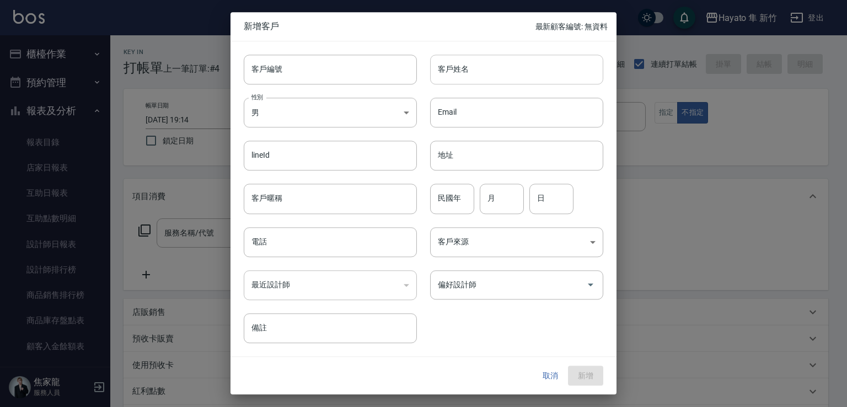
click at [451, 66] on input "客戶姓名" at bounding box center [516, 70] width 173 height 30
type input "ㄗ"
drag, startPoint x: 435, startPoint y: 67, endPoint x: 509, endPoint y: 70, distance: 73.9
click at [509, 70] on input "[PERSON_NAME]" at bounding box center [516, 70] width 173 height 30
type input "[PERSON_NAME]"
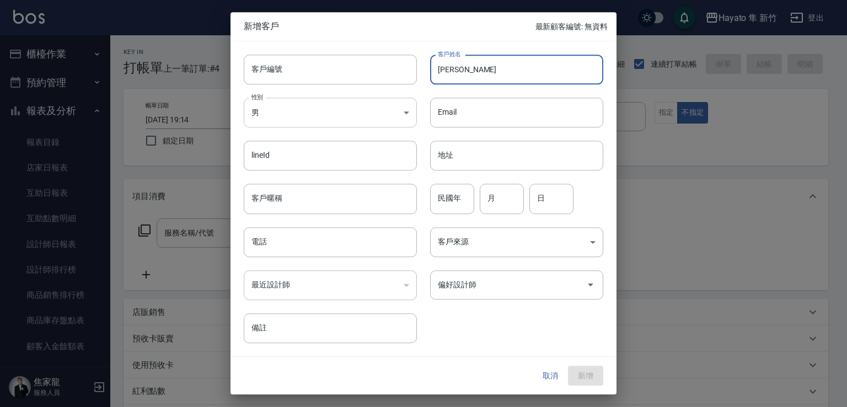
click at [346, 111] on body "Hayato 隼 新竹 登出 櫃檯作業 打帳單 帳單列表 掛單列表 營業儀表板 現場電腦打卡 預約管理 預約管理 報表及分析 報表目錄 店家日報表 互助日報表…" at bounding box center [423, 288] width 847 height 577
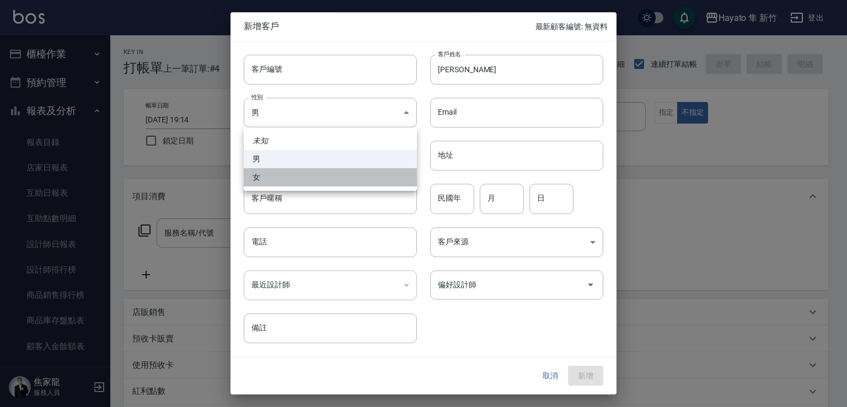
click at [370, 177] on li "女" at bounding box center [330, 177] width 173 height 18
type input "[DEMOGRAPHIC_DATA]"
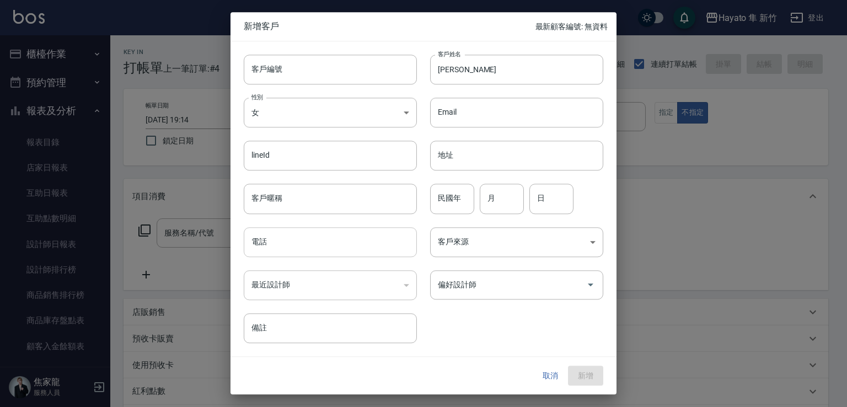
click at [374, 245] on input "電話" at bounding box center [330, 242] width 173 height 30
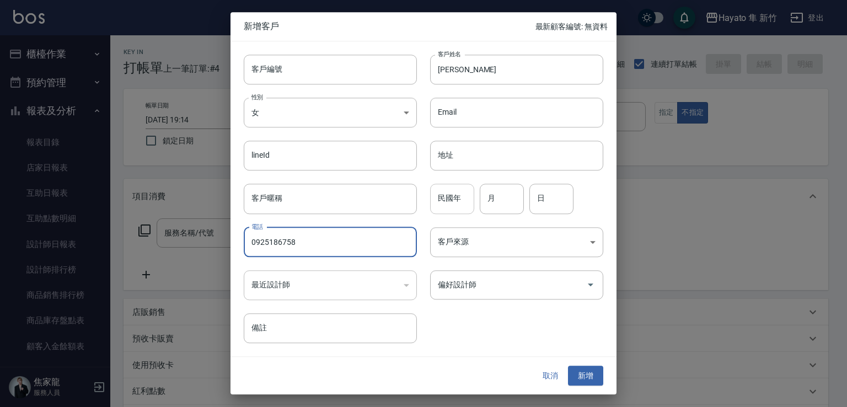
type input "0925186758"
click at [456, 207] on input "民國年" at bounding box center [452, 199] width 44 height 30
type input "84"
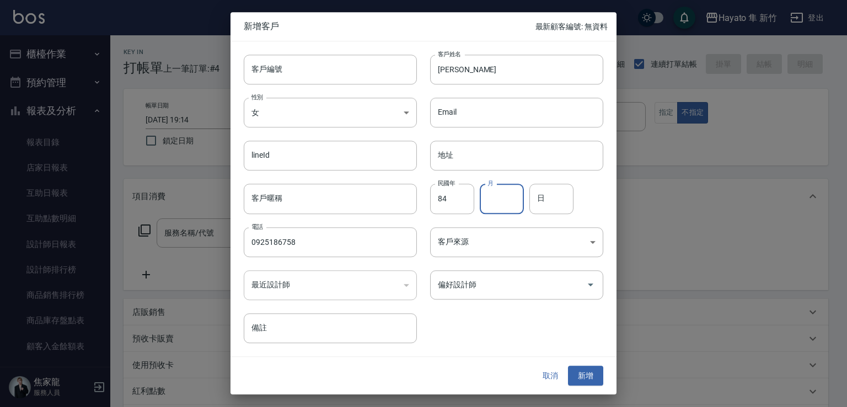
click at [512, 205] on input "月" at bounding box center [502, 199] width 44 height 30
type input "5"
click at [566, 206] on input "日" at bounding box center [551, 199] width 44 height 30
type input "6"
click at [475, 244] on body "Hayato 隼 新竹 登出 櫃檯作業 打帳單 帳單列表 掛單列表 營業儀表板 現場電腦打卡 預約管理 預約管理 報表及分析 報表目錄 店家日報表 互助日報表…" at bounding box center [423, 288] width 847 height 577
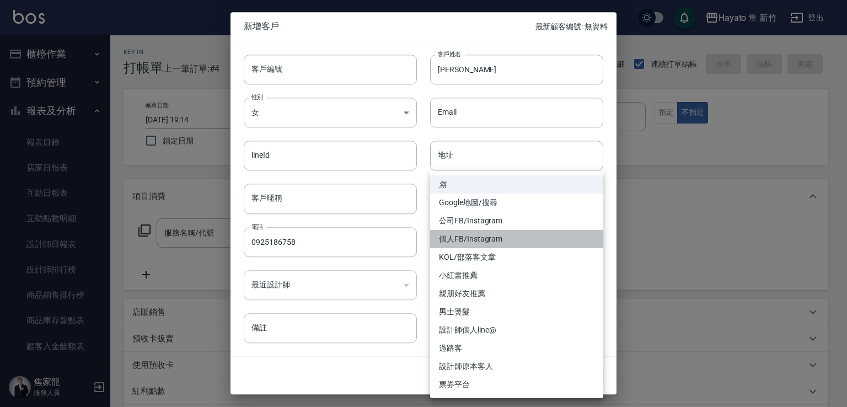
click at [454, 234] on li "個人FB/Instagram" at bounding box center [516, 239] width 173 height 18
type input "個人FB/Instagram"
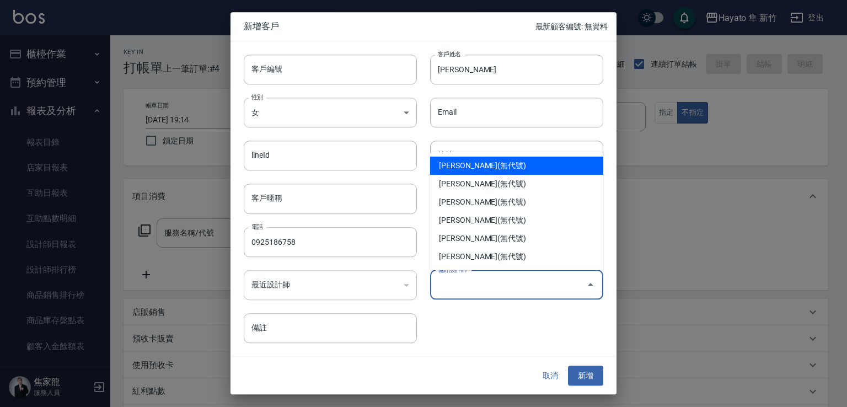
click at [458, 289] on input "偏好設計師" at bounding box center [508, 284] width 147 height 19
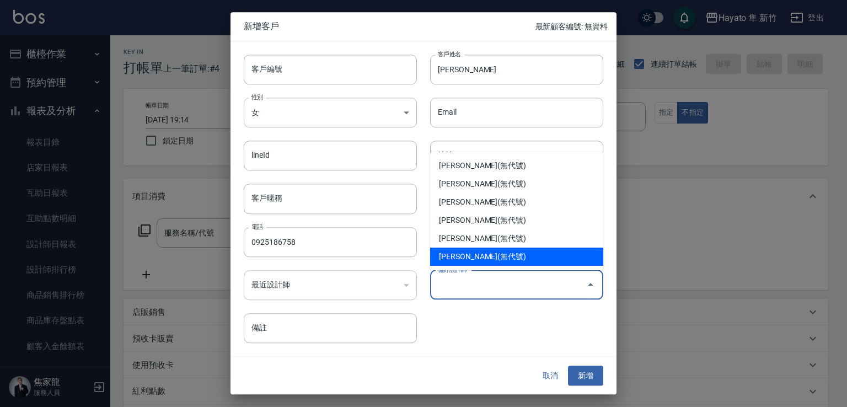
click at [449, 248] on li "[PERSON_NAME](無代號)" at bounding box center [516, 256] width 173 height 18
type input "李仕芬"
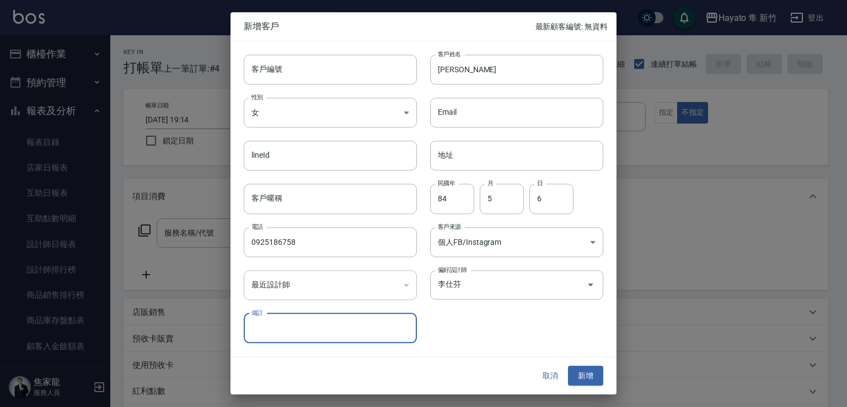
click at [596, 364] on div "取消 新增" at bounding box center [423, 376] width 386 height 38
click at [590, 369] on button "新增" at bounding box center [585, 375] width 35 height 20
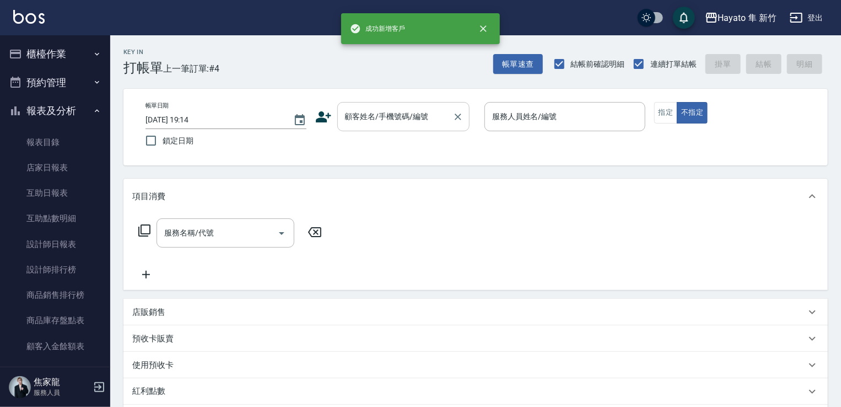
click at [401, 111] on input "顧客姓名/手機號碼/編號" at bounding box center [395, 116] width 106 height 19
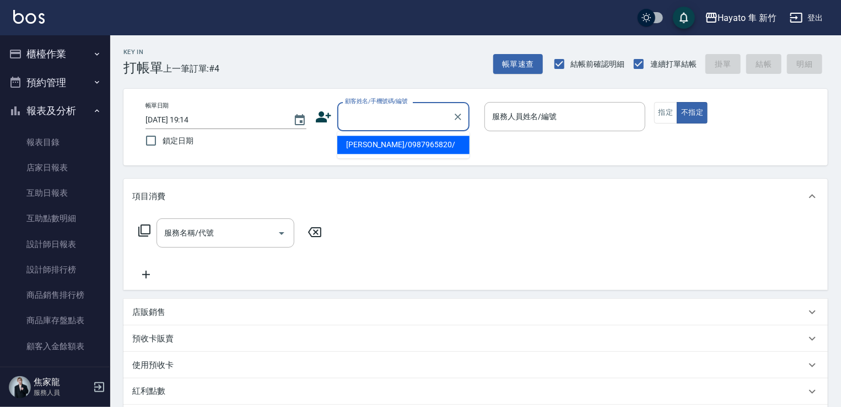
paste input "[PERSON_NAME]"
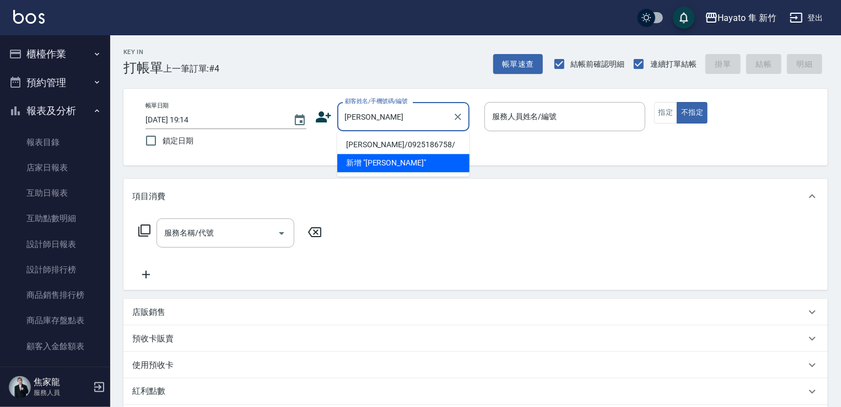
click at [384, 138] on li "[PERSON_NAME]/0925186758/" at bounding box center [403, 145] width 132 height 18
type input "[PERSON_NAME]/0925186758/"
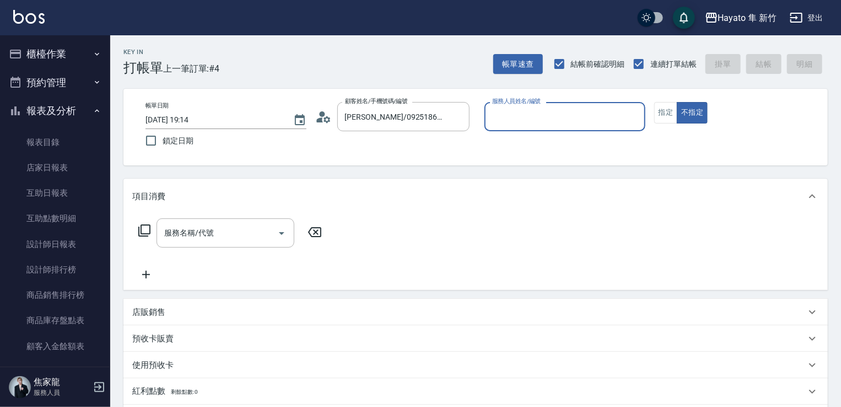
type input "[PERSON_NAME](無代號)"
click at [238, 226] on input "服務名稱/代號" at bounding box center [217, 232] width 111 height 19
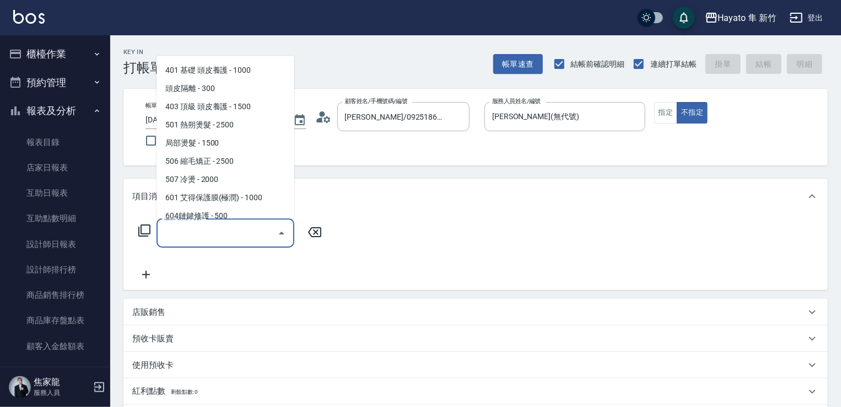
scroll to position [110, 0]
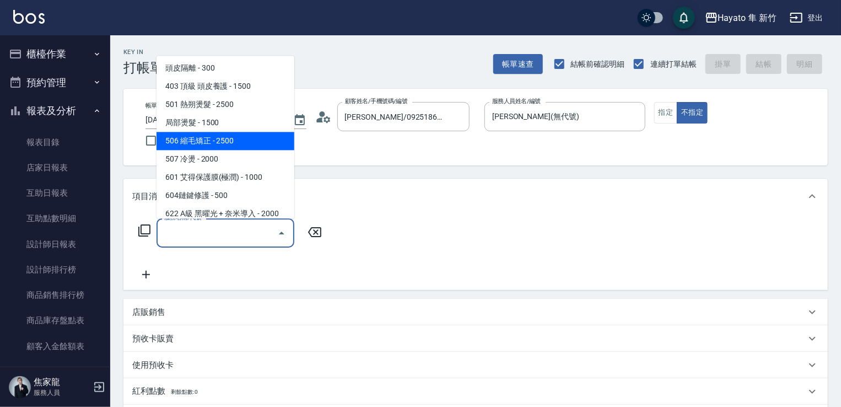
click at [211, 136] on span "506 縮毛矯正 - 2500" at bounding box center [226, 141] width 138 height 18
type input "506 縮毛矯正 (506)"
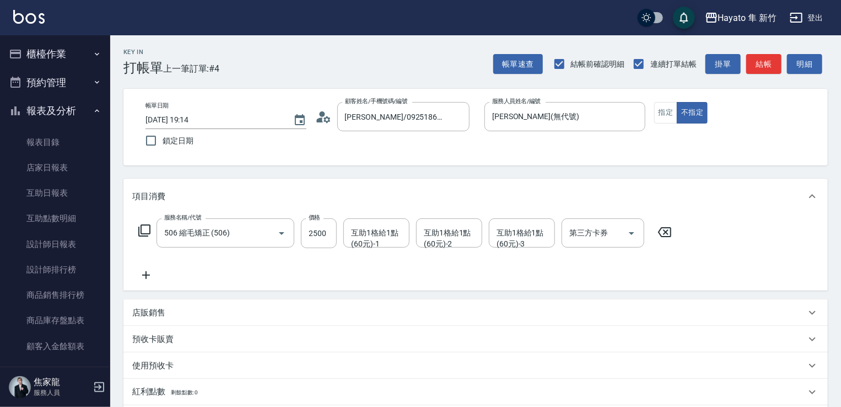
click at [314, 220] on label "價格" at bounding box center [315, 217] width 12 height 8
click at [314, 220] on input "2500" at bounding box center [319, 233] width 36 height 30
type input "1980"
click at [266, 297] on div "項目消費 服務名稱/代號 506 縮毛矯正 (506) 服務名稱/代號 價格 1980 價格 互助1格給1點(60元)-1 互助1格給1點(60元)-1 互助…" at bounding box center [475, 318] width 704 height 279
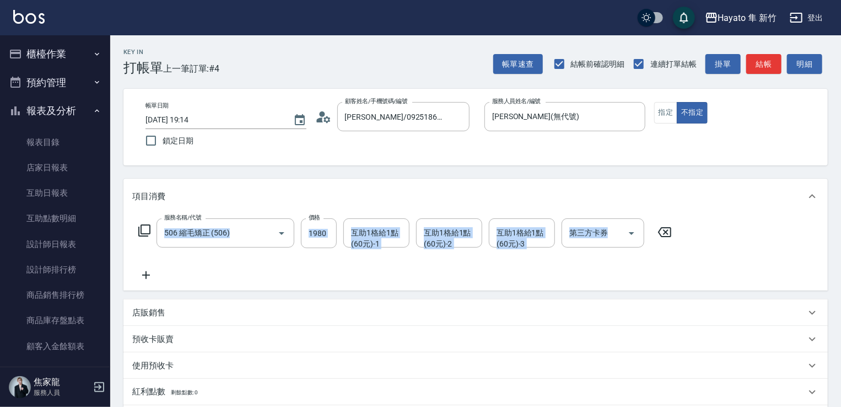
click at [152, 274] on icon at bounding box center [146, 274] width 28 height 13
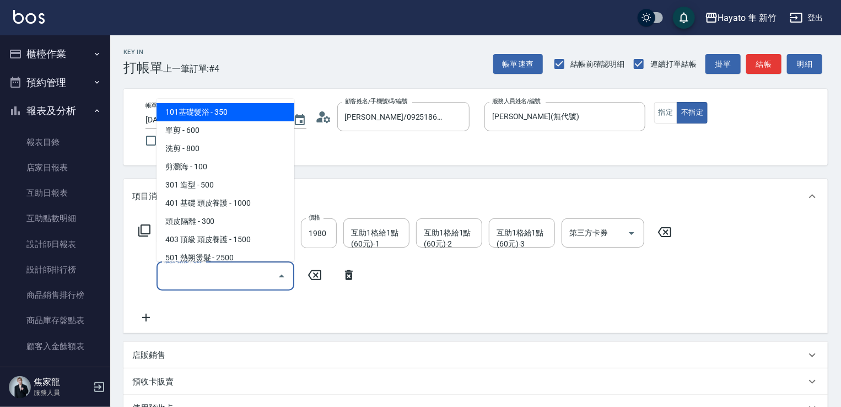
click at [181, 274] on input "服務名稱/代號" at bounding box center [217, 275] width 111 height 19
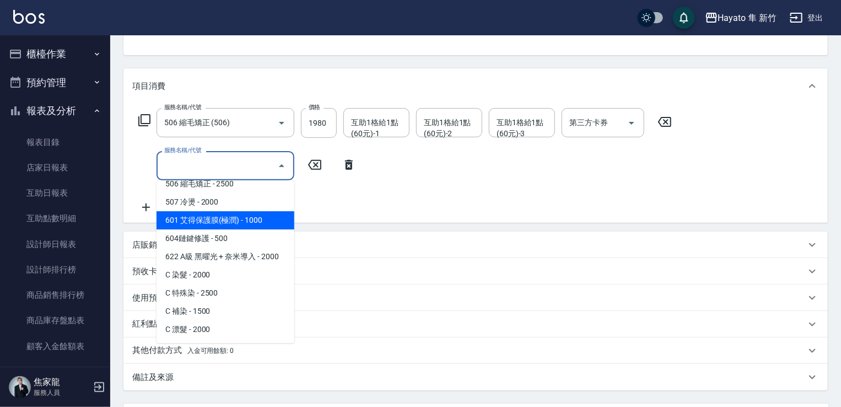
scroll to position [217, 0]
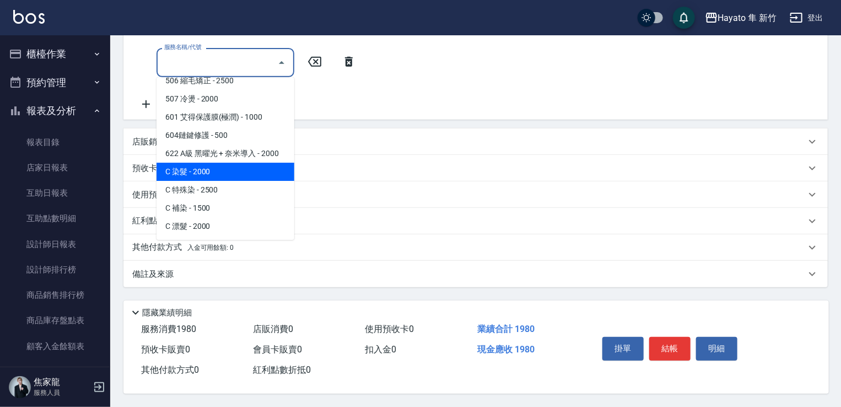
click at [188, 168] on span "C 染髮 - 2000" at bounding box center [226, 172] width 138 height 18
type input "C 染髮(701)"
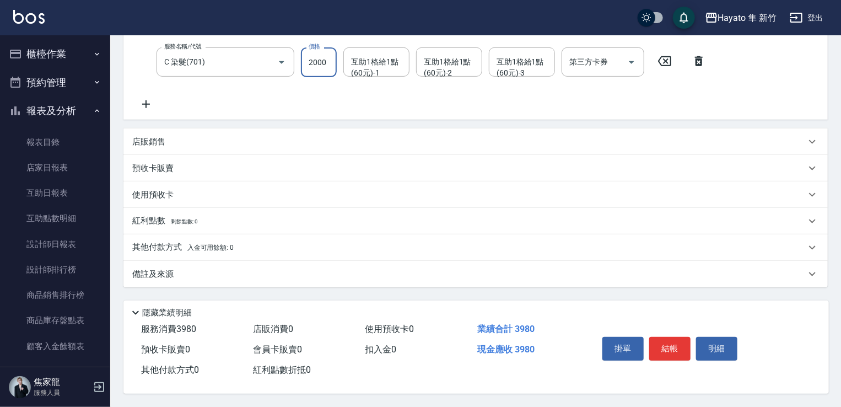
click at [318, 64] on input "2000" at bounding box center [319, 62] width 36 height 30
type input "2300"
drag, startPoint x: 217, startPoint y: 95, endPoint x: 152, endPoint y: 93, distance: 65.1
click at [214, 97] on div "服務名稱/代號 506 縮毛矯正 (506) 服務名稱/代號 價格 1980 價格 互助1格給1點(60元)-1 互助1格給1點(60元)-1 互助1格給1點…" at bounding box center [422, 57] width 580 height 106
click at [148, 109] on div "服務名稱/代號 506 縮毛矯正 (506) 服務名稱/代號 價格 1980 價格 互助1格給1點(60元)-1 互助1格給1點(60元)-1 互助1格給1點…" at bounding box center [475, 60] width 704 height 120
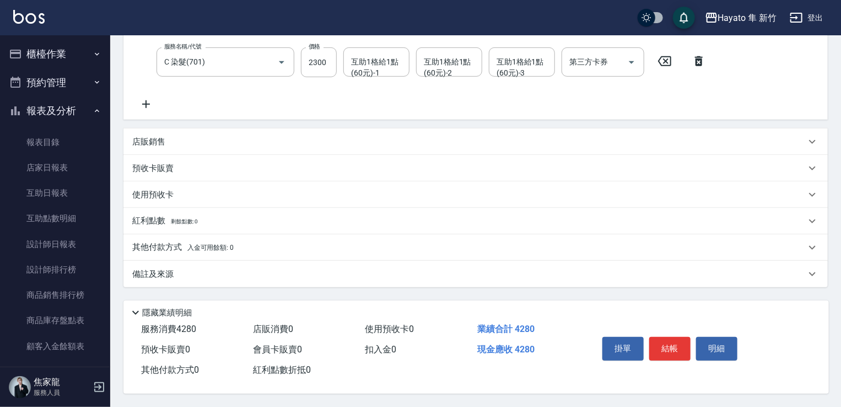
click at [147, 103] on icon at bounding box center [146, 104] width 28 height 13
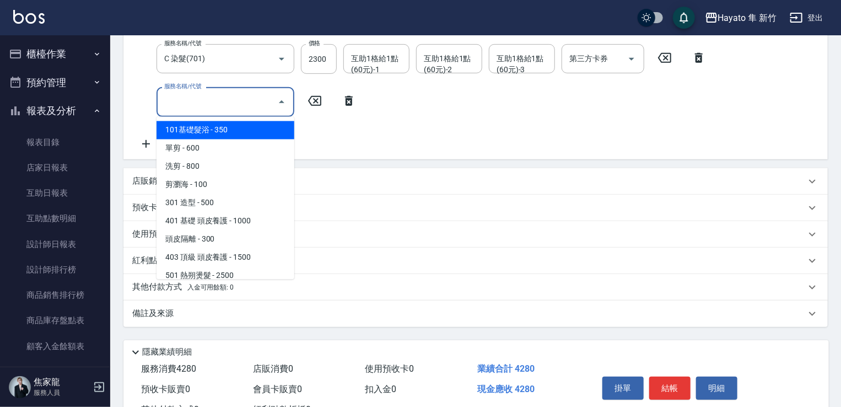
click at [213, 106] on input "服務名稱/代號" at bounding box center [217, 101] width 111 height 19
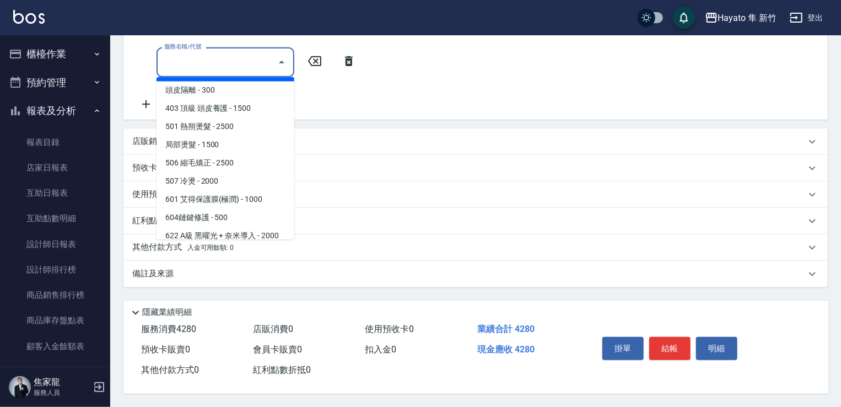
scroll to position [110, 0]
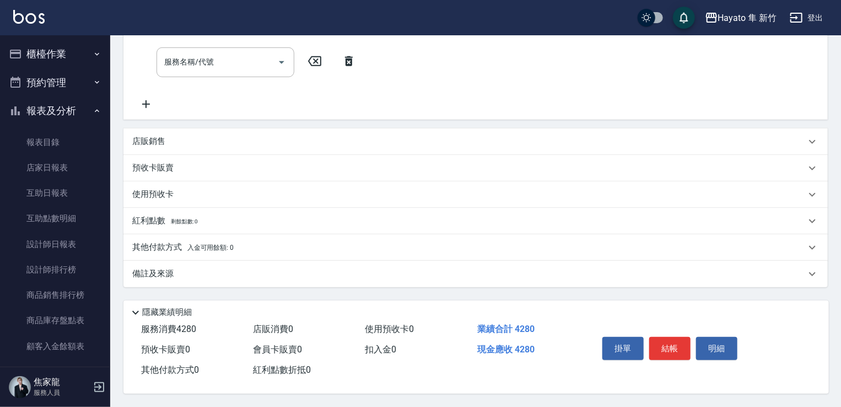
drag, startPoint x: 250, startPoint y: 236, endPoint x: 251, endPoint y: 219, distance: 17.7
click at [251, 234] on div "其他付款方式 入金可用餘額: 0" at bounding box center [475, 247] width 704 height 26
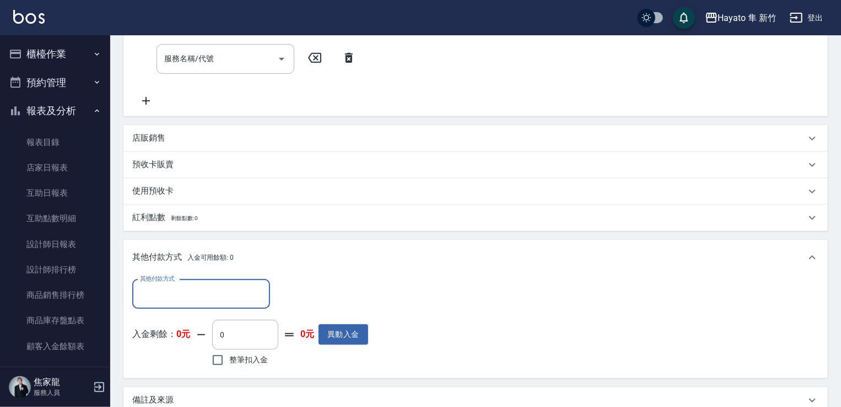
scroll to position [0, 0]
click at [243, 63] on input "服務名稱/代號" at bounding box center [217, 58] width 111 height 19
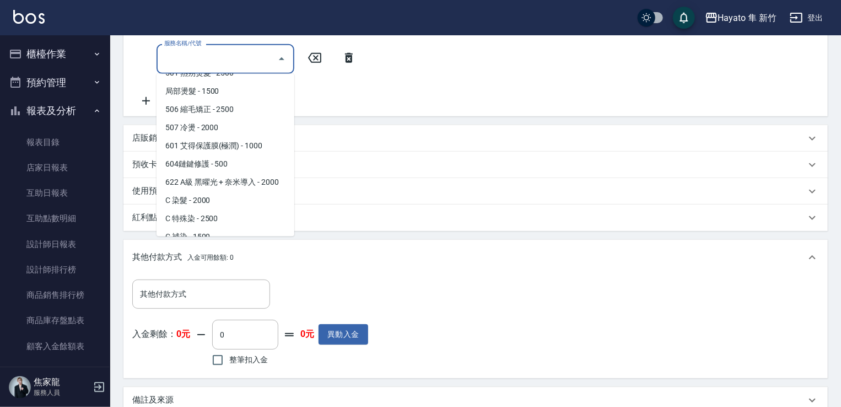
scroll to position [165, 0]
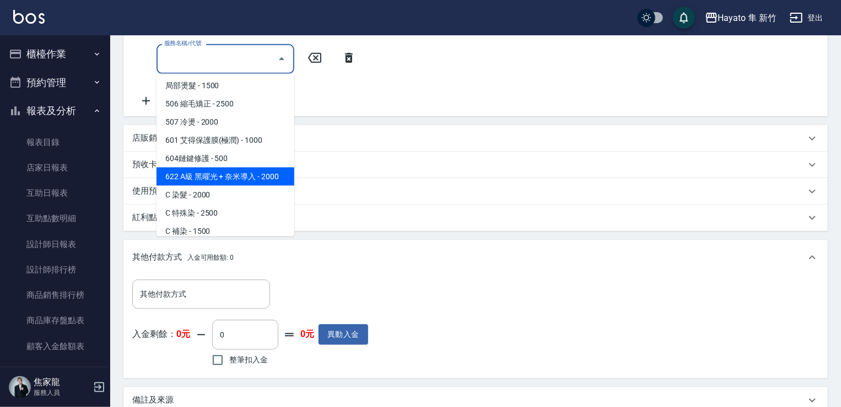
click at [236, 170] on span "622 A級 黑曜光 + 奈米導入 - 2000" at bounding box center [226, 177] width 138 height 18
type input "622 A級 黑曜光 + 奈米導入(622)"
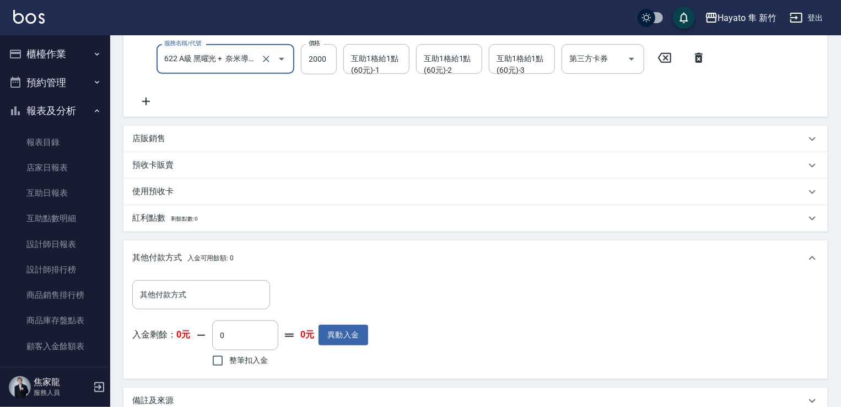
click at [205, 136] on div "店販銷售" at bounding box center [469, 139] width 674 height 12
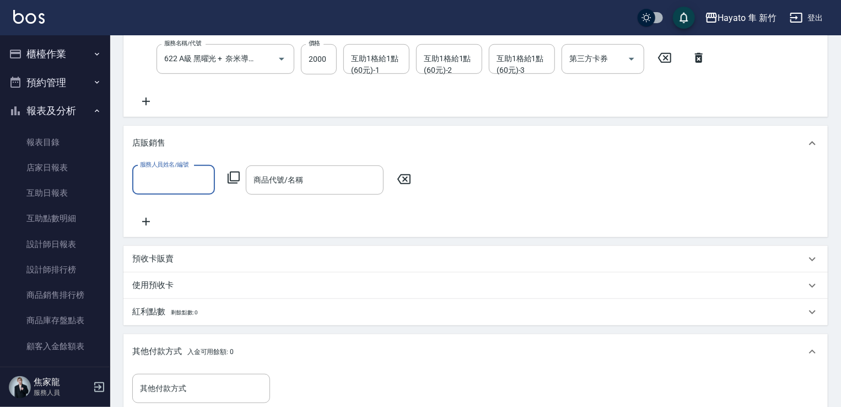
scroll to position [0, 0]
click at [300, 264] on div "預收卡販賣" at bounding box center [475, 259] width 704 height 26
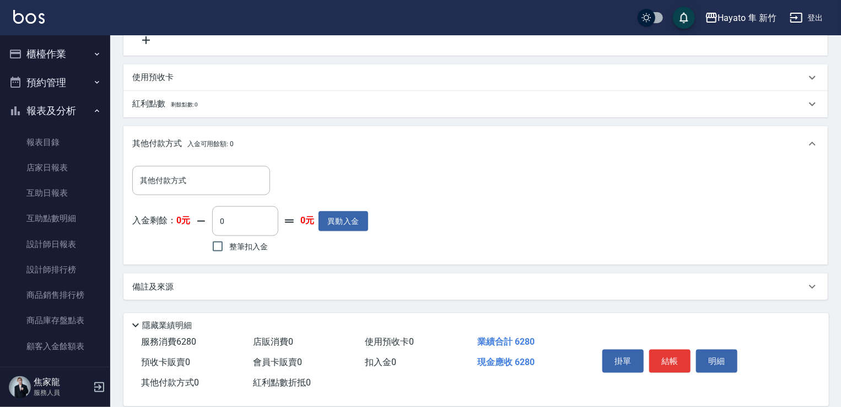
scroll to position [571, 0]
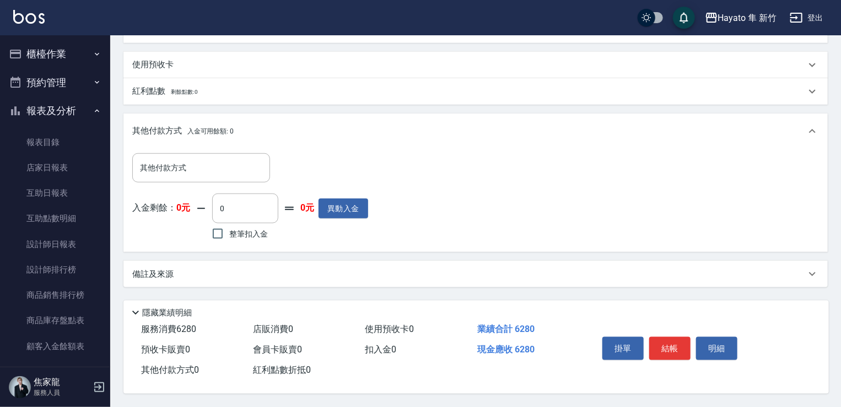
click at [205, 262] on div "備註及來源" at bounding box center [475, 274] width 704 height 26
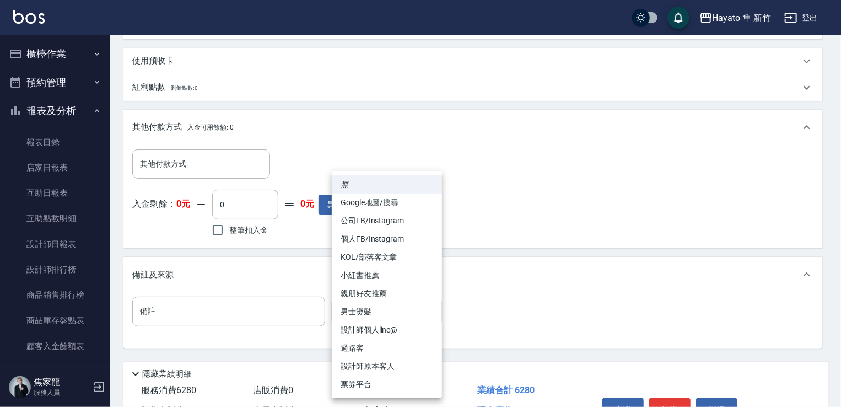
click at [359, 238] on li "個人FB/Instagram" at bounding box center [387, 239] width 110 height 18
type input "個人FB/Instagram"
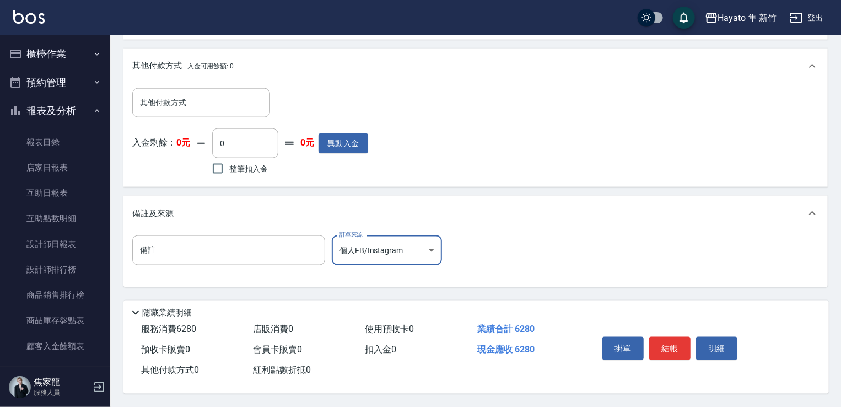
scroll to position [636, 0]
click at [194, 98] on input "其他付款方式" at bounding box center [201, 102] width 128 height 19
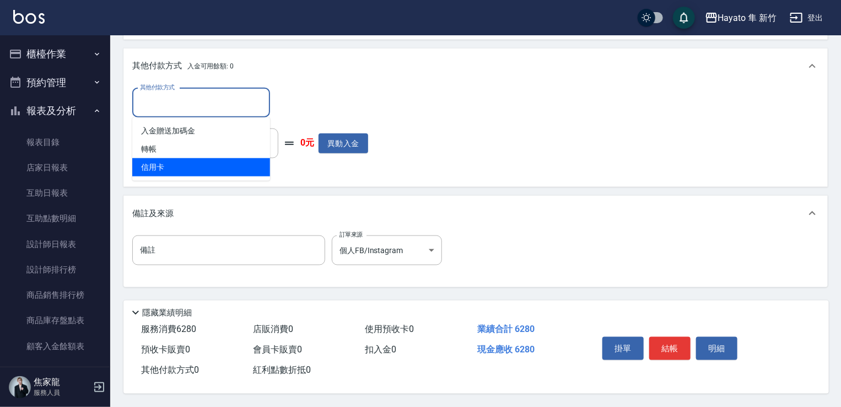
click at [168, 158] on span "信用卡" at bounding box center [201, 167] width 138 height 18
type input "信用卡"
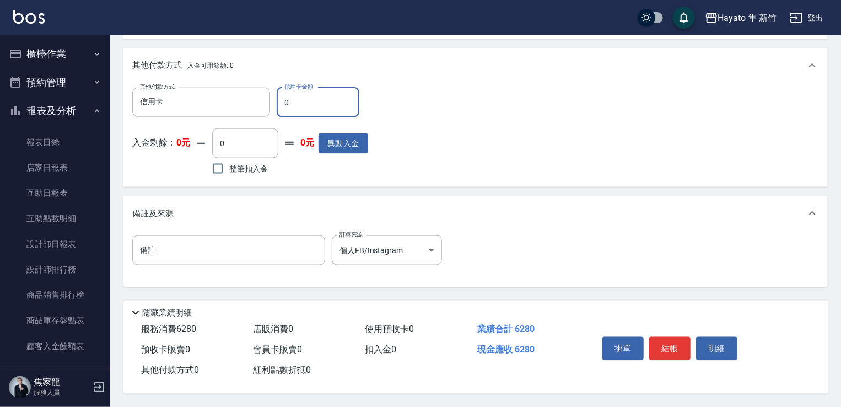
click at [337, 90] on input "0" at bounding box center [318, 103] width 83 height 30
type input "6280"
click at [411, 123] on div "其他付款方式 信用卡 其他付款方式 信用卡金額 6280 信用卡金額 入金剩餘： 0元 0 ​ 整筆扣入金 0元 異動入金" at bounding box center [475, 133] width 687 height 90
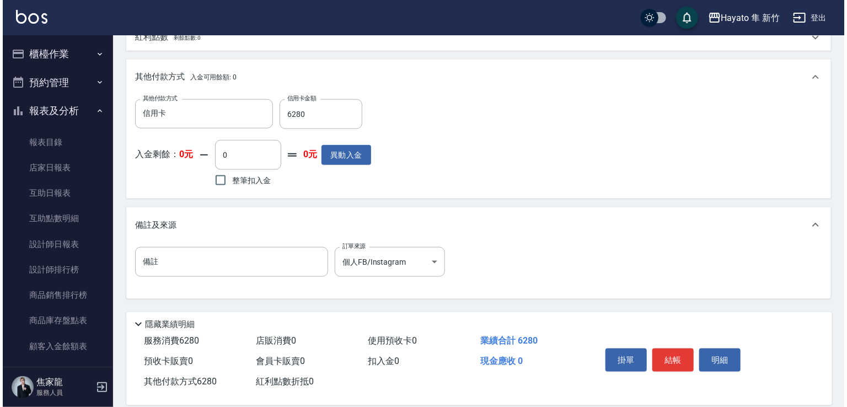
scroll to position [637, 0]
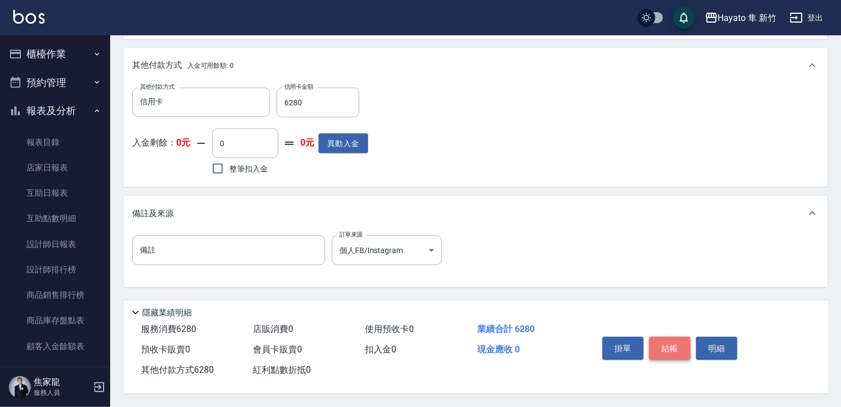
click at [669, 340] on button "結帳" at bounding box center [669, 348] width 41 height 23
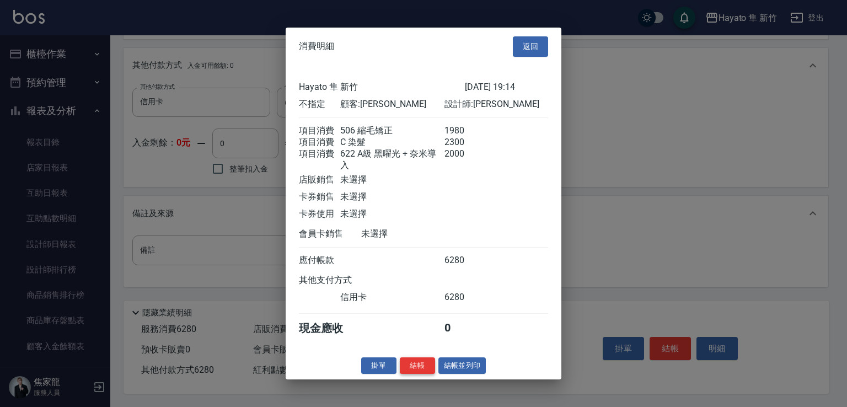
click at [405, 374] on button "結帳" at bounding box center [417, 365] width 35 height 17
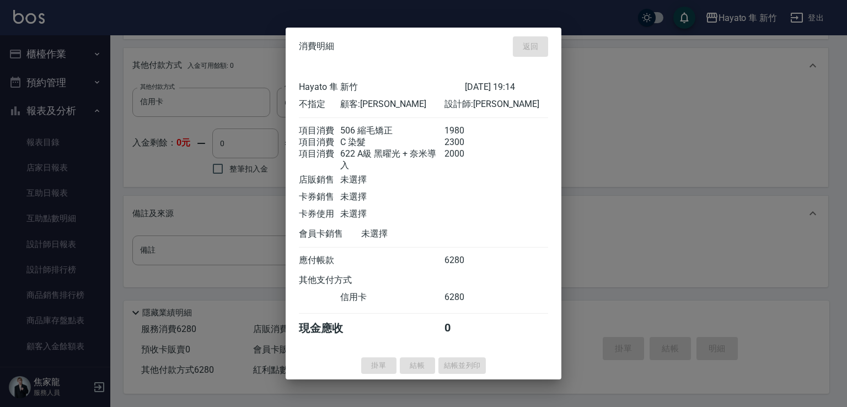
type input "[DATE] 19:17"
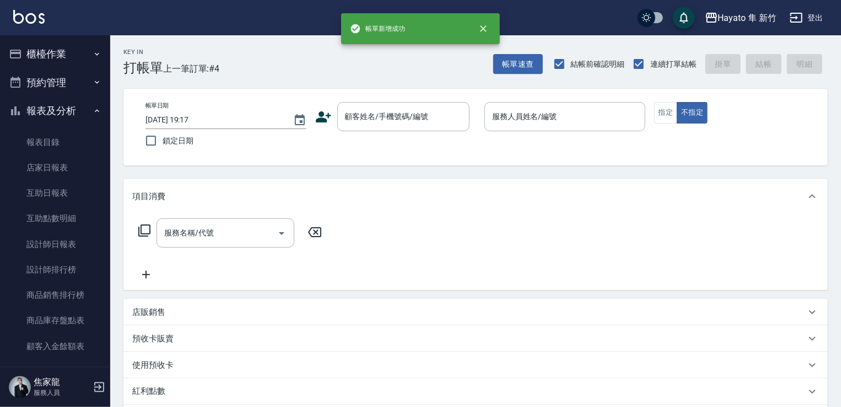
scroll to position [0, 0]
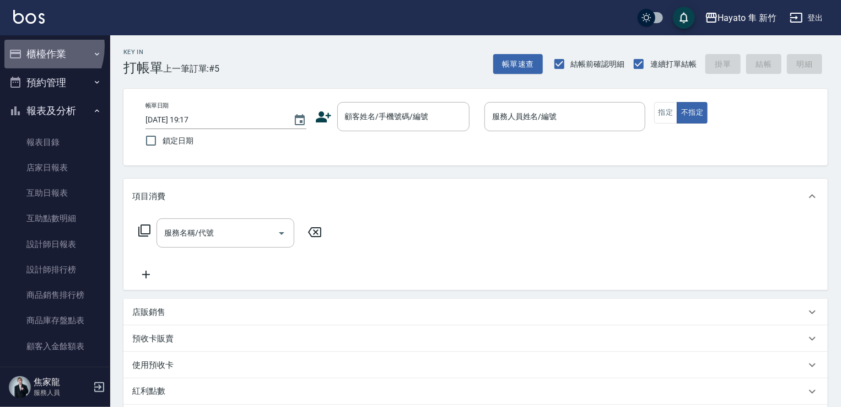
click at [33, 46] on button "櫃檯作業" at bounding box center [54, 54] width 101 height 29
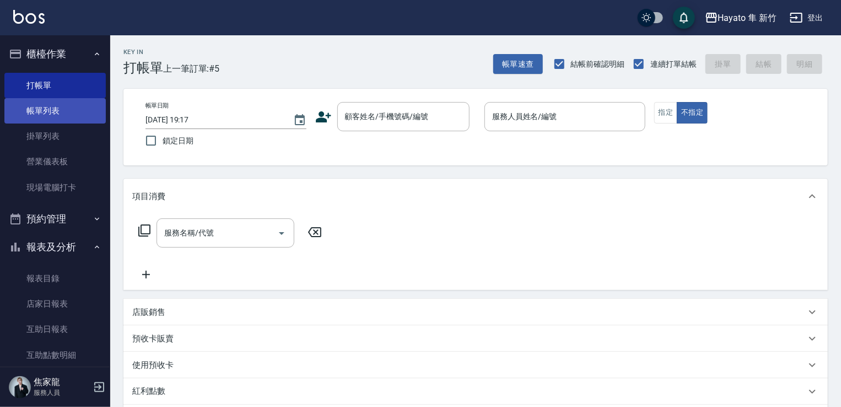
click at [42, 111] on link "帳單列表" at bounding box center [54, 110] width 101 height 25
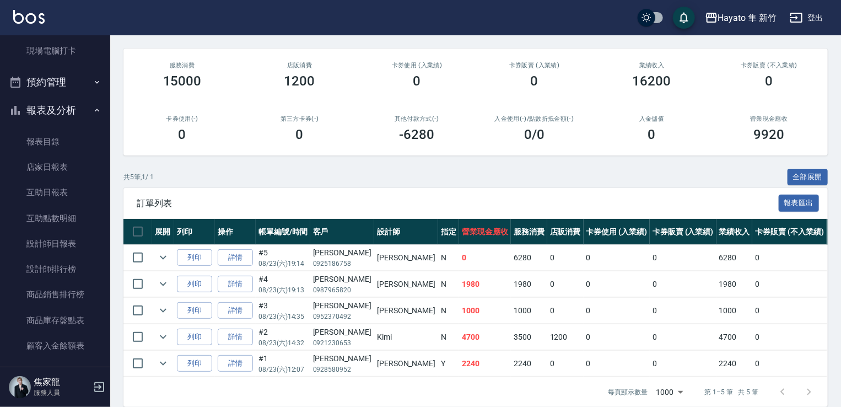
scroll to position [165, 0]
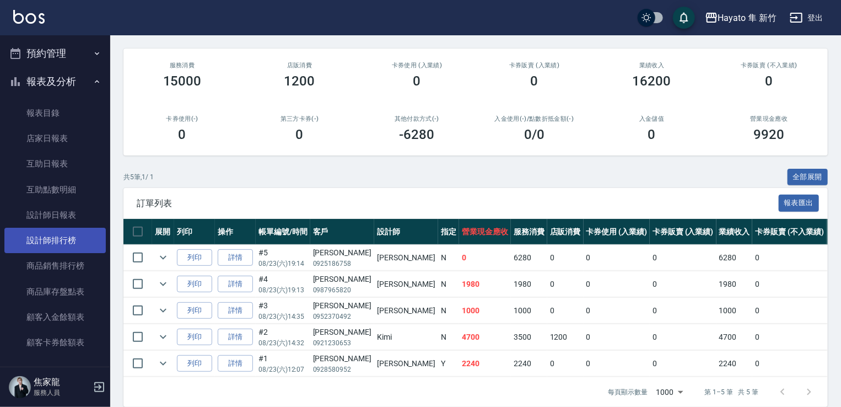
drag, startPoint x: 71, startPoint y: 239, endPoint x: 78, endPoint y: 238, distance: 6.6
click at [73, 240] on link "設計師排行榜" at bounding box center [54, 240] width 101 height 25
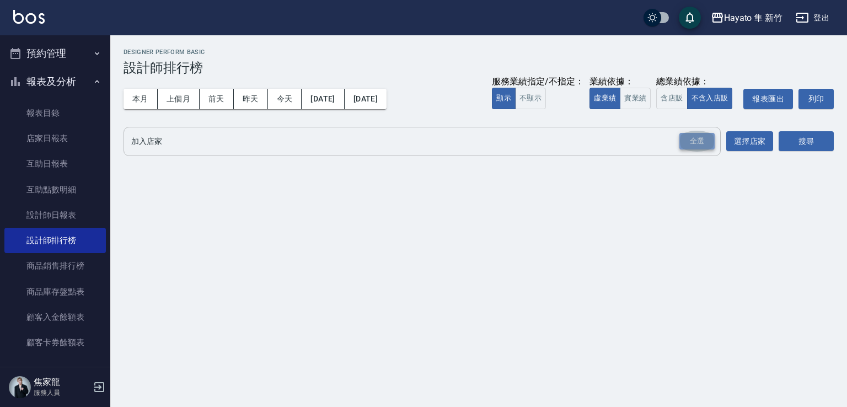
click at [711, 142] on div "全選" at bounding box center [696, 141] width 35 height 17
drag, startPoint x: 801, startPoint y: 137, endPoint x: 807, endPoint y: 144, distance: 8.6
click at [804, 137] on button "搜尋" at bounding box center [805, 142] width 55 height 20
